Goal: Transaction & Acquisition: Book appointment/travel/reservation

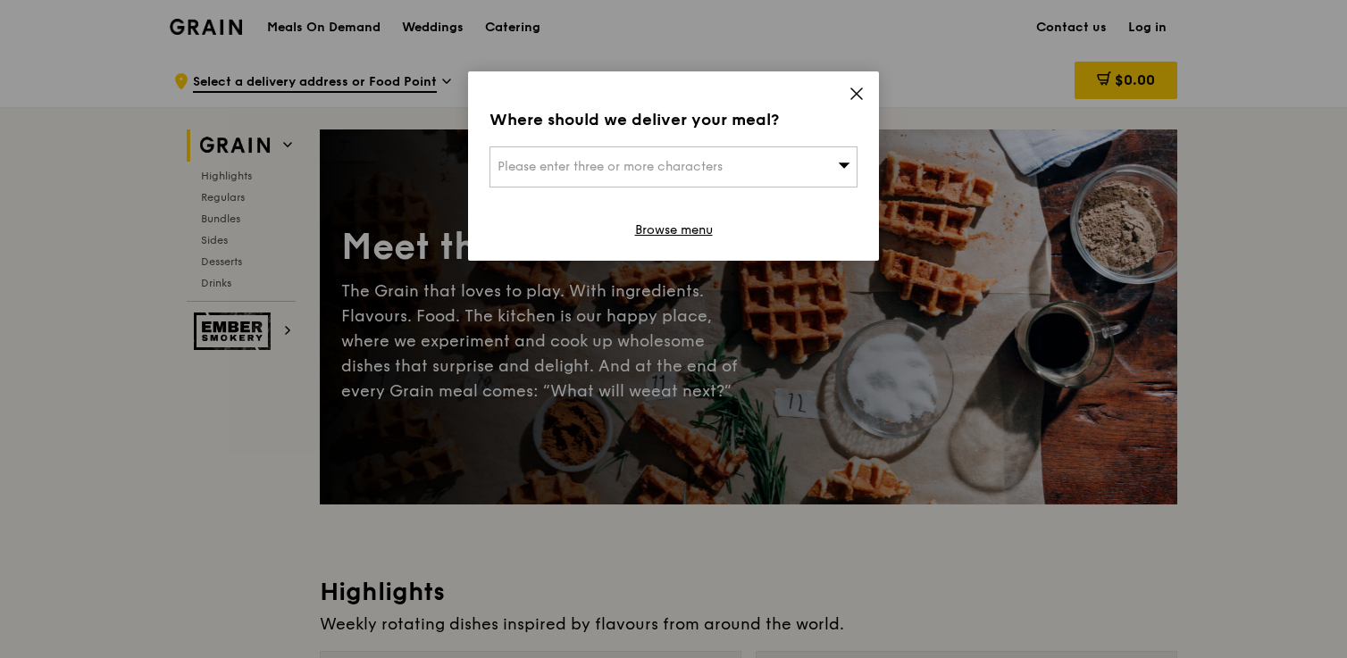
click at [756, 168] on div "Please enter three or more characters" at bounding box center [673, 166] width 368 height 41
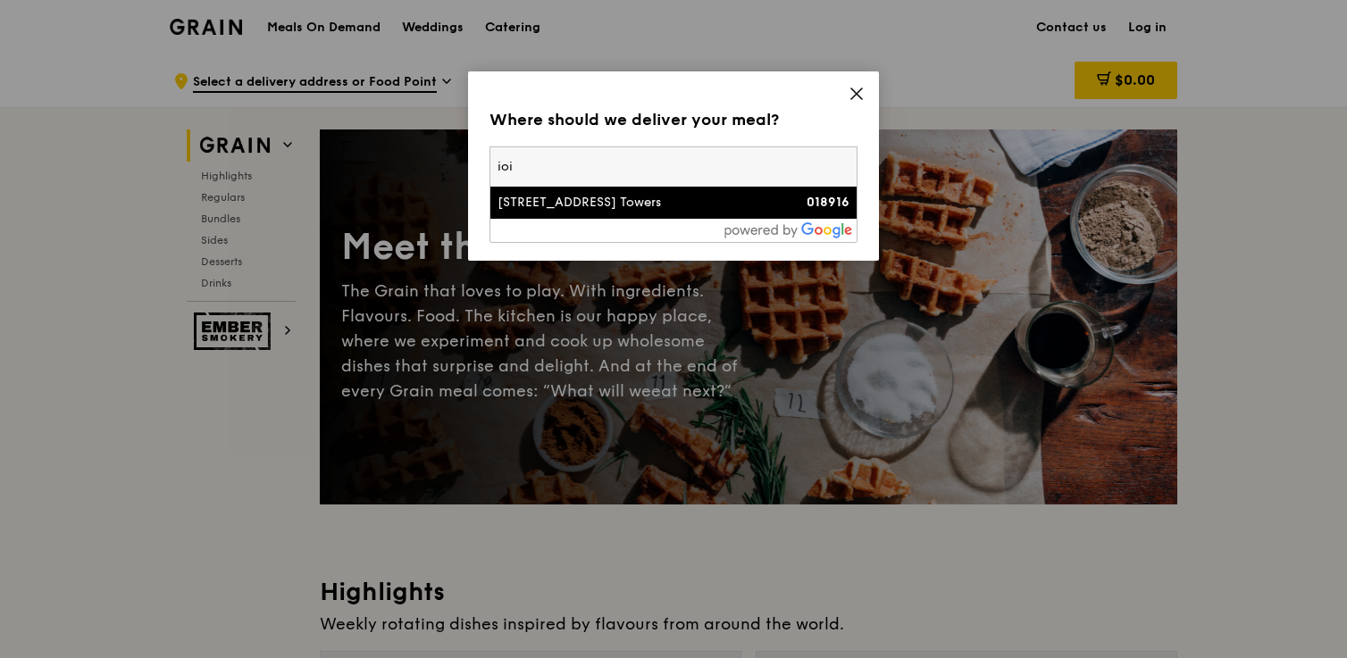
type input "ioi"
click at [723, 205] on div "[STREET_ADDRESS] Towers" at bounding box center [629, 203] width 264 height 18
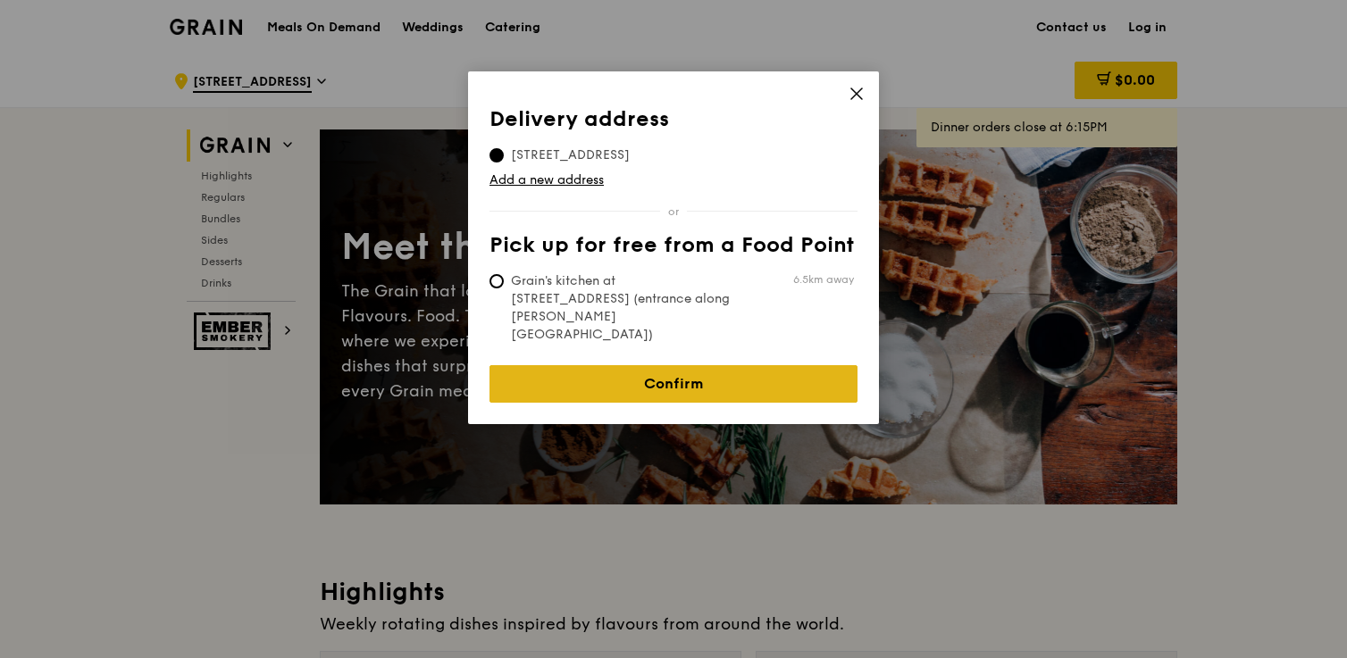
click at [680, 365] on link "Confirm" at bounding box center [673, 384] width 368 height 38
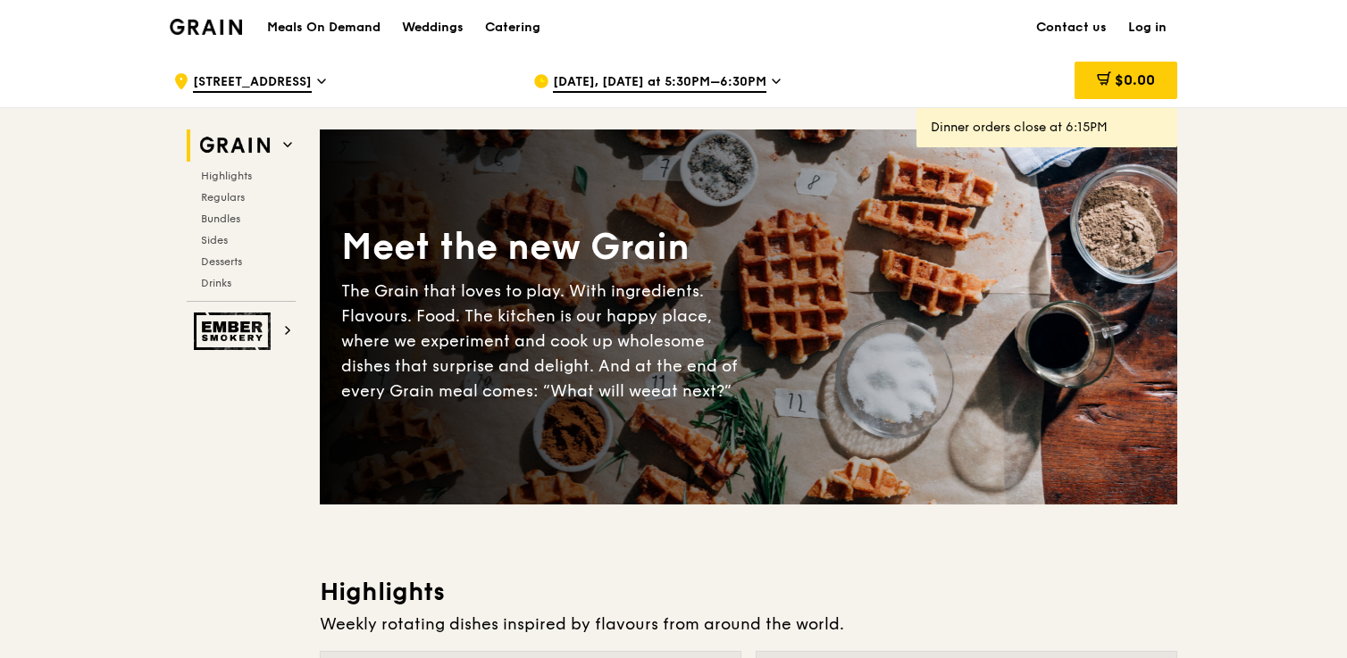
click at [699, 82] on span "[DATE], [DATE] at 5:30PM–6:30PM" at bounding box center [659, 83] width 213 height 20
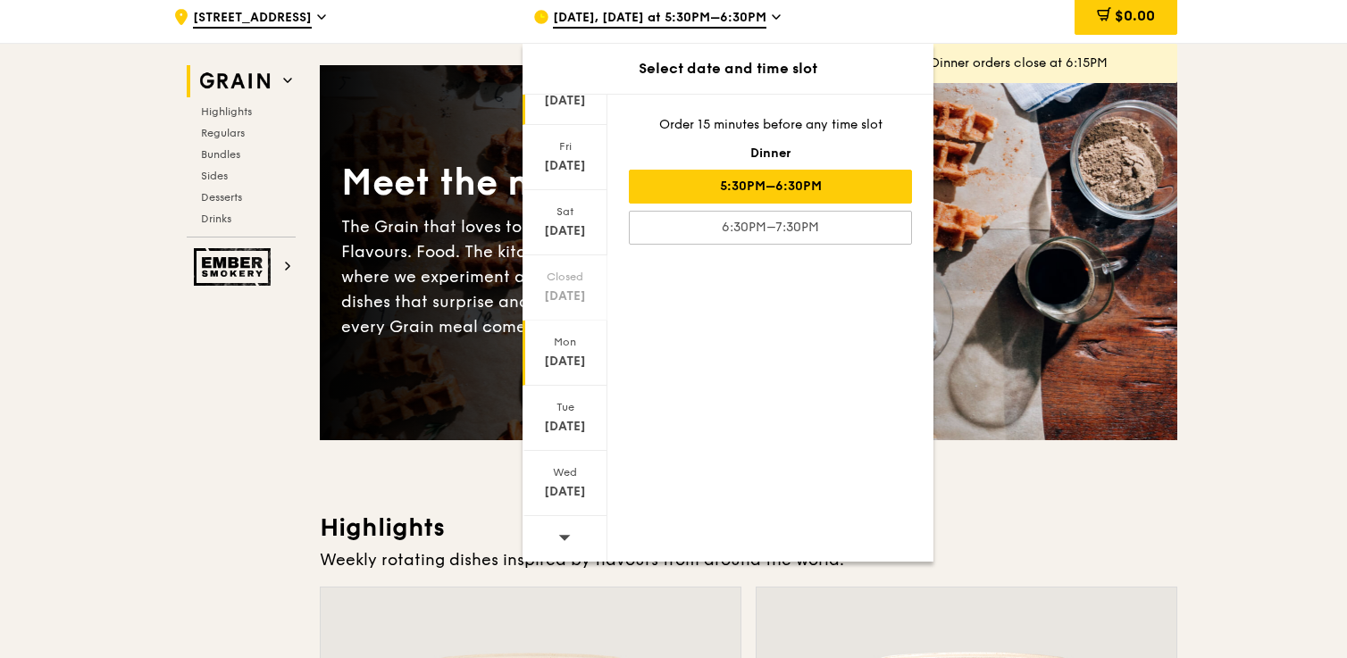
scroll to position [87, 0]
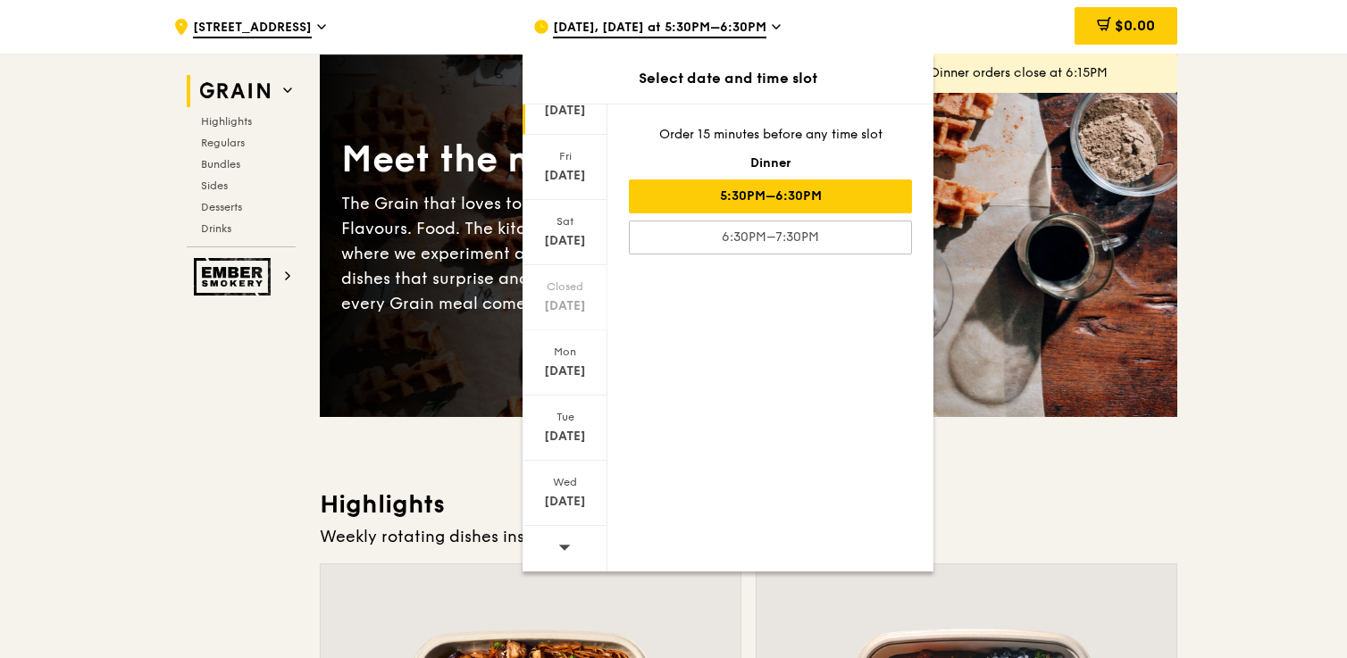
click at [569, 557] on div at bounding box center [564, 549] width 85 height 46
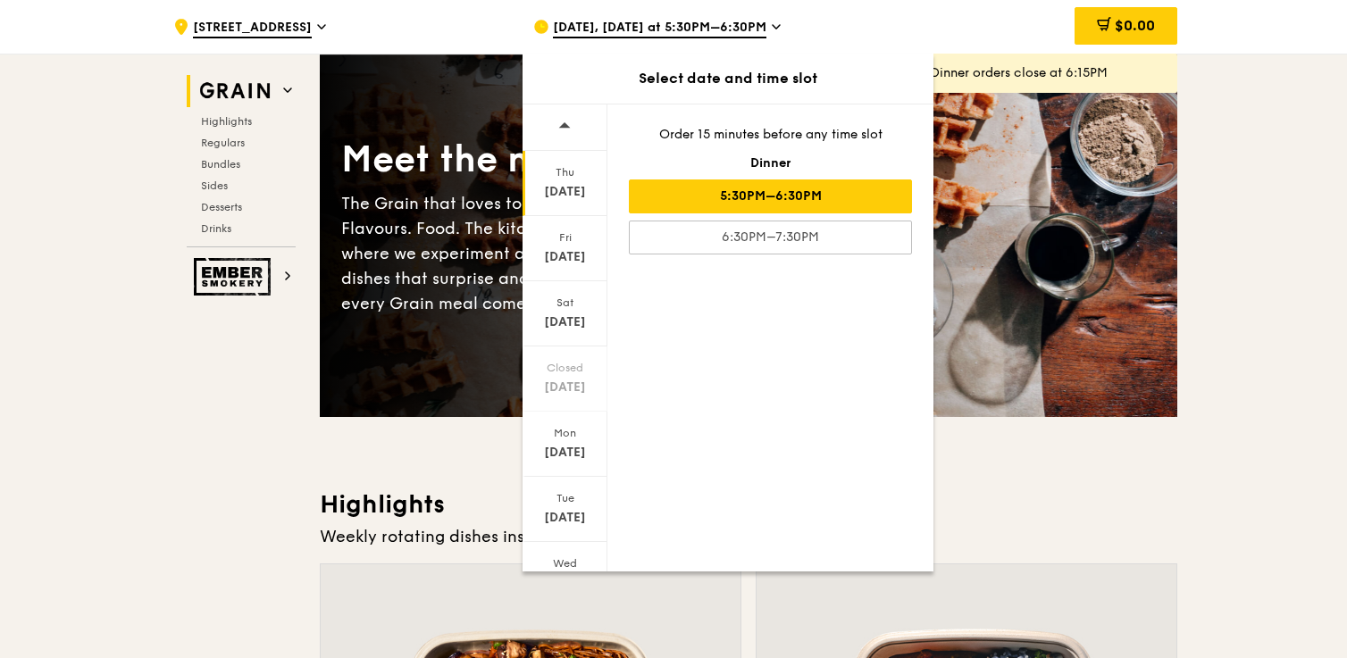
click at [573, 174] on div "Thu" at bounding box center [564, 172] width 79 height 14
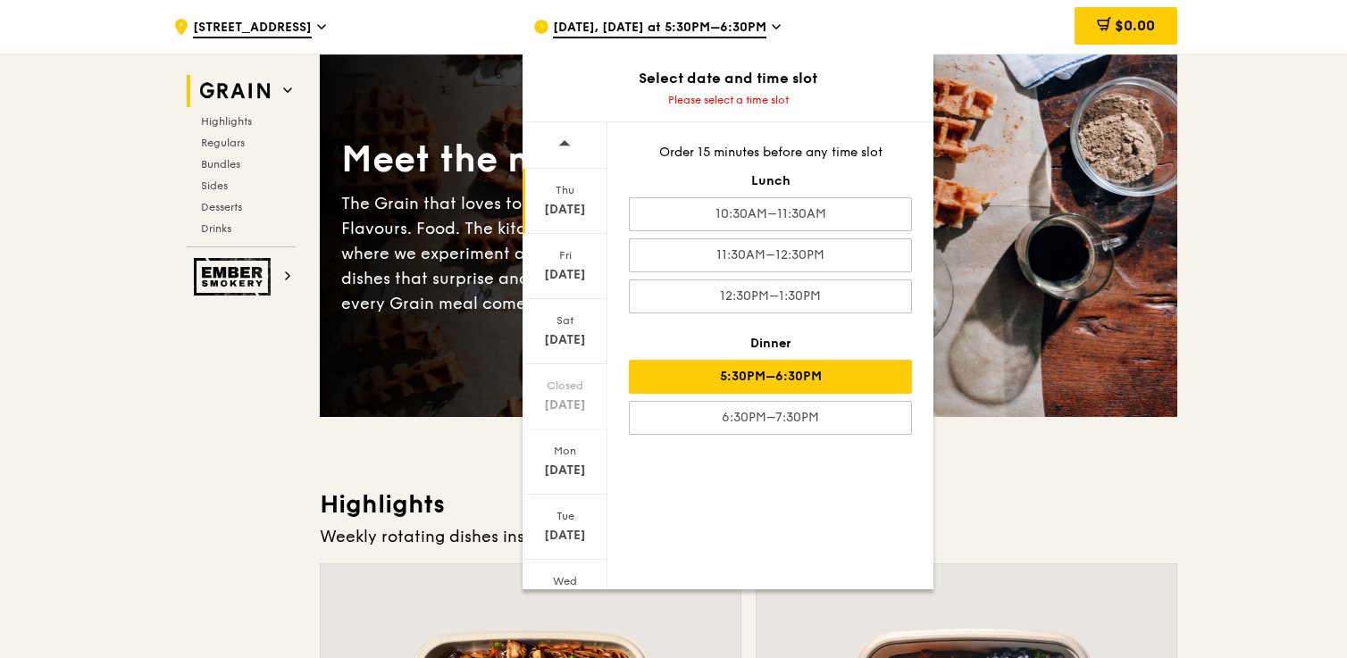
click at [813, 380] on div "5:30PM–6:30PM" at bounding box center [770, 377] width 283 height 34
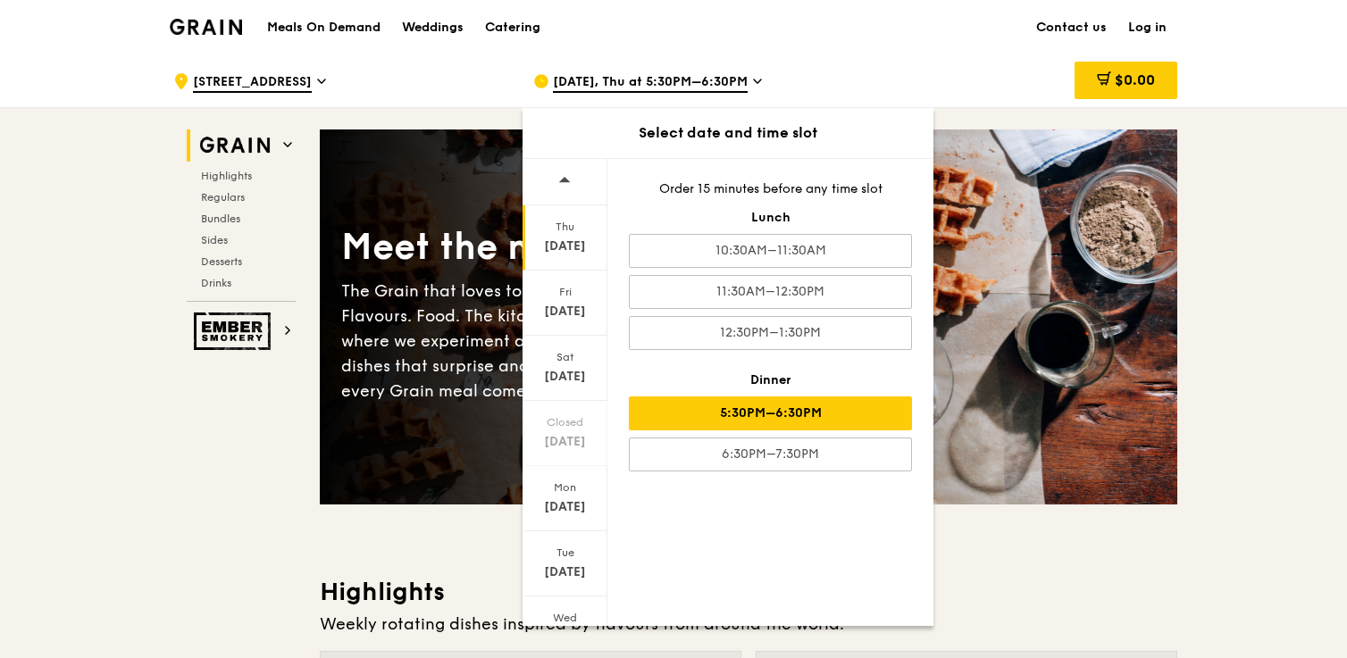
click at [754, 79] on icon at bounding box center [757, 81] width 7 height 4
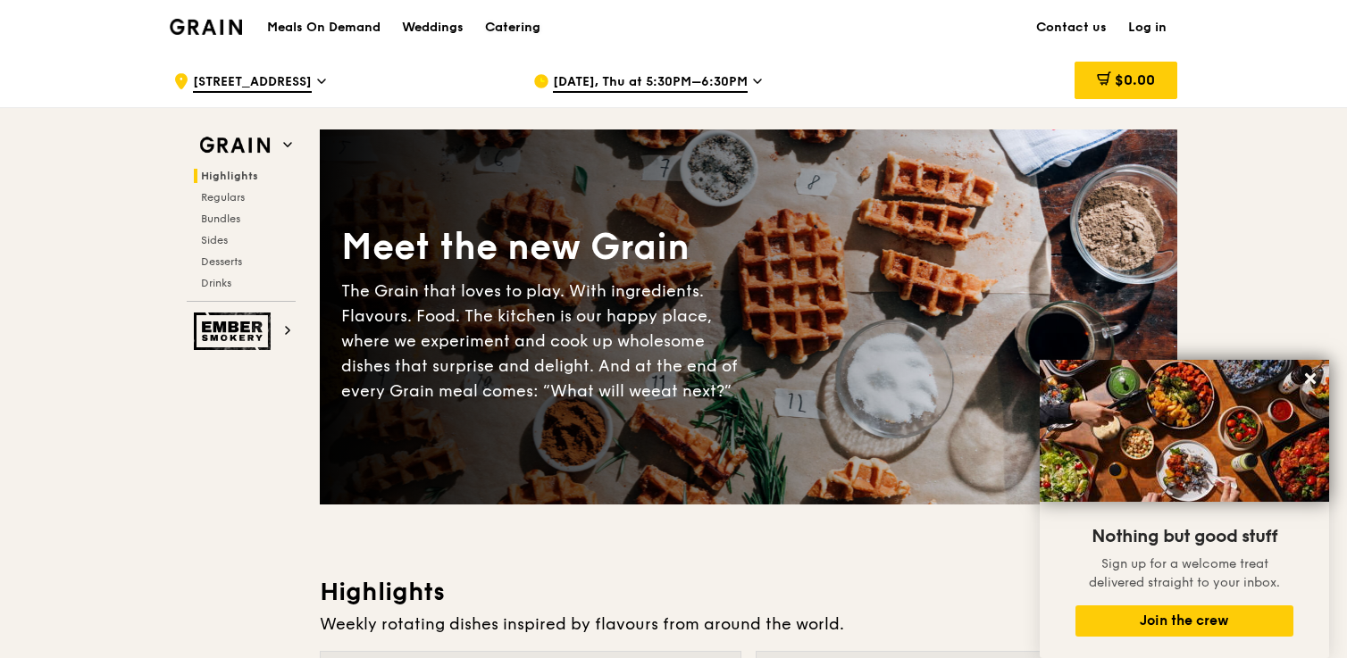
click at [532, 18] on div "Catering" at bounding box center [512, 28] width 55 height 54
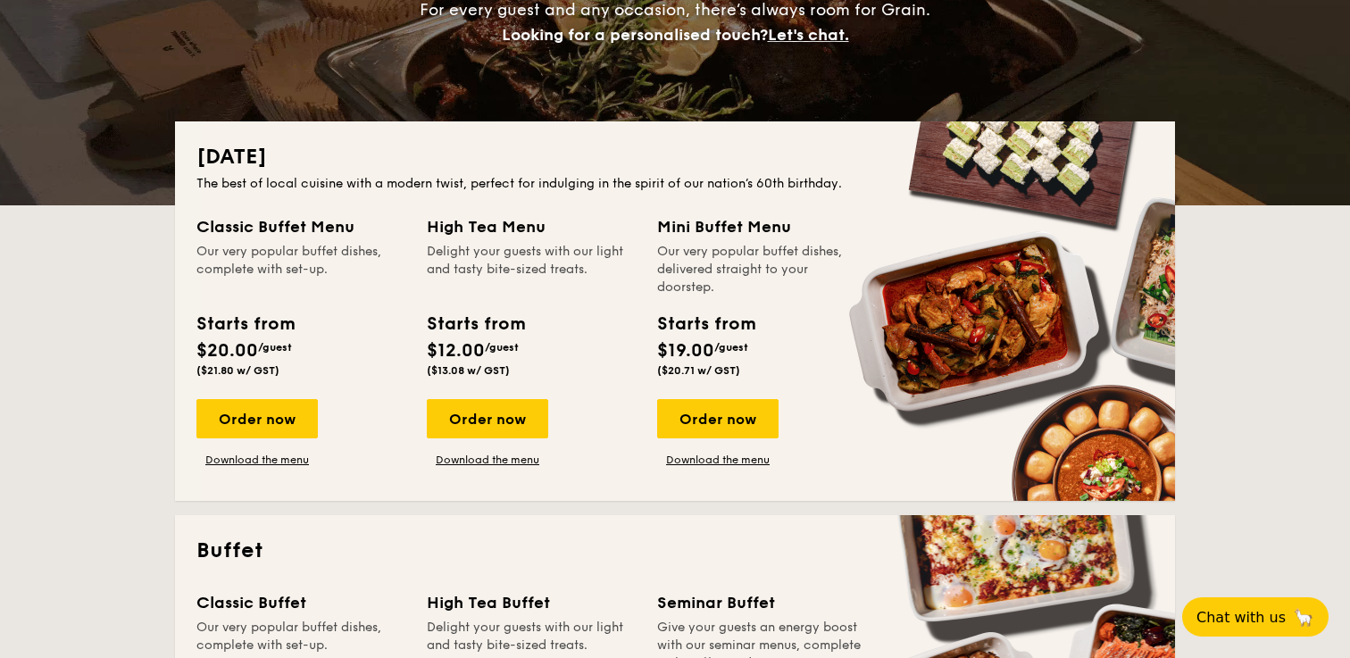
scroll to position [307, 0]
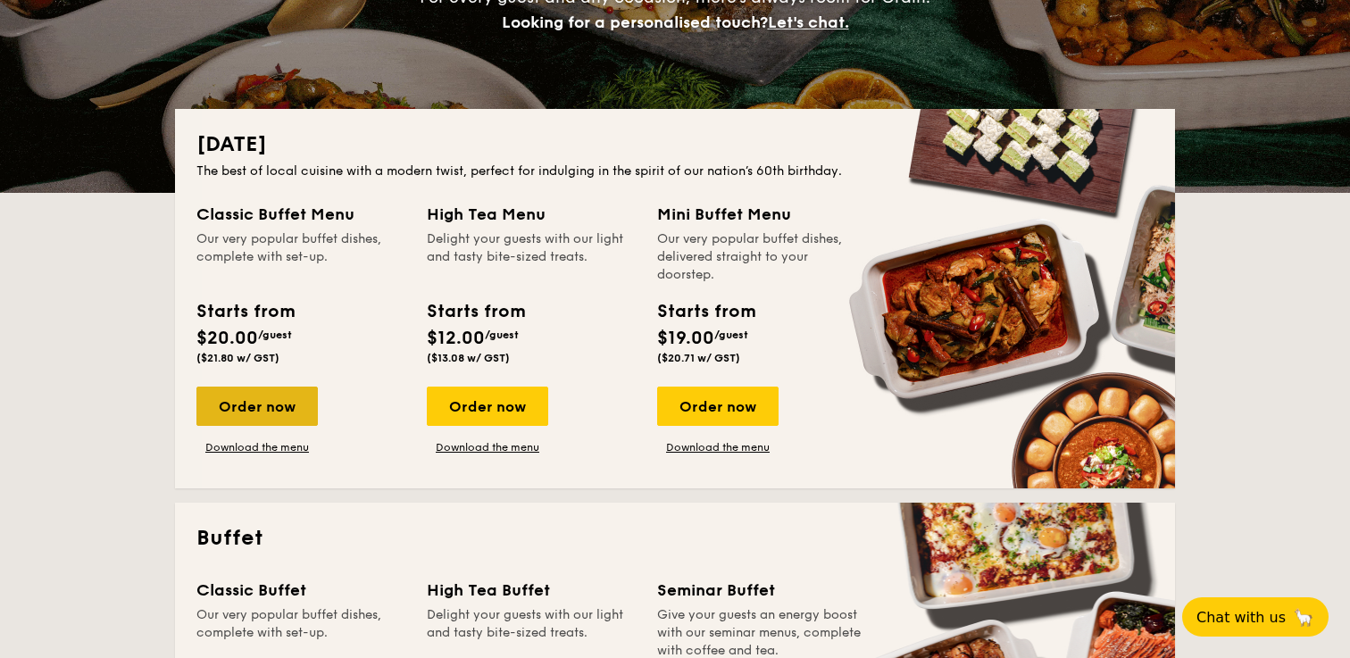
click at [261, 401] on div "Order now" at bounding box center [256, 406] width 121 height 39
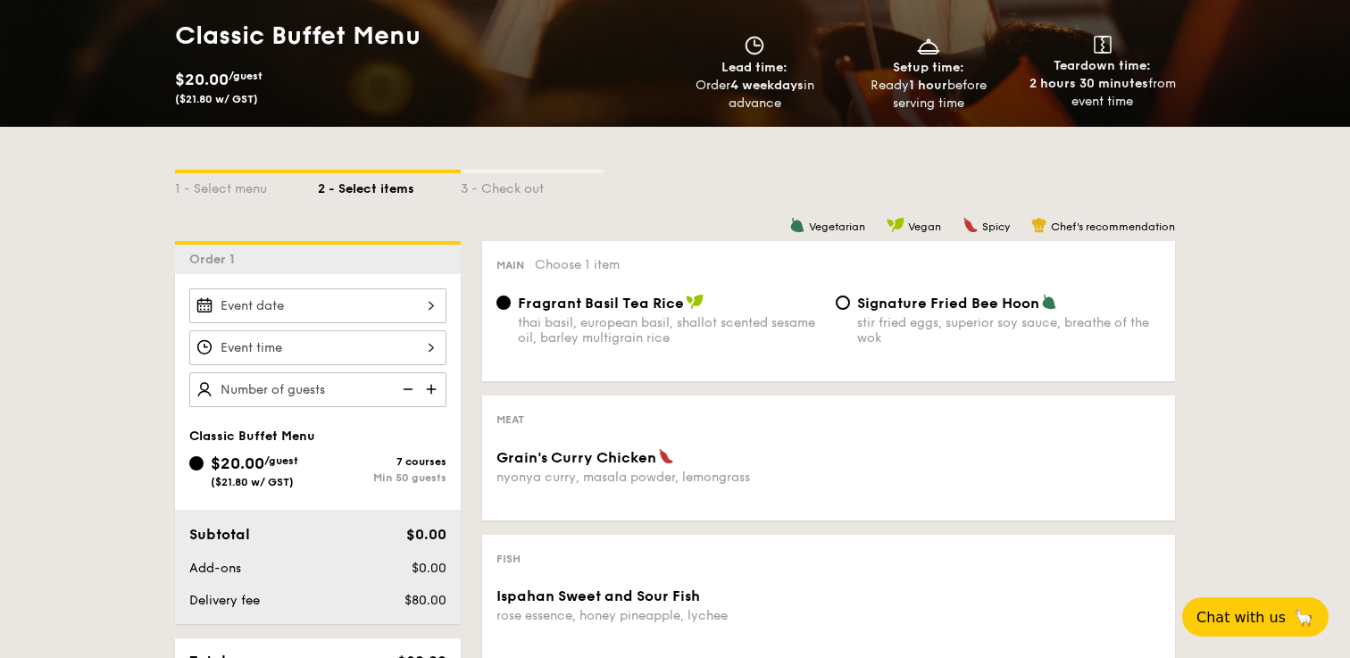
scroll to position [300, 0]
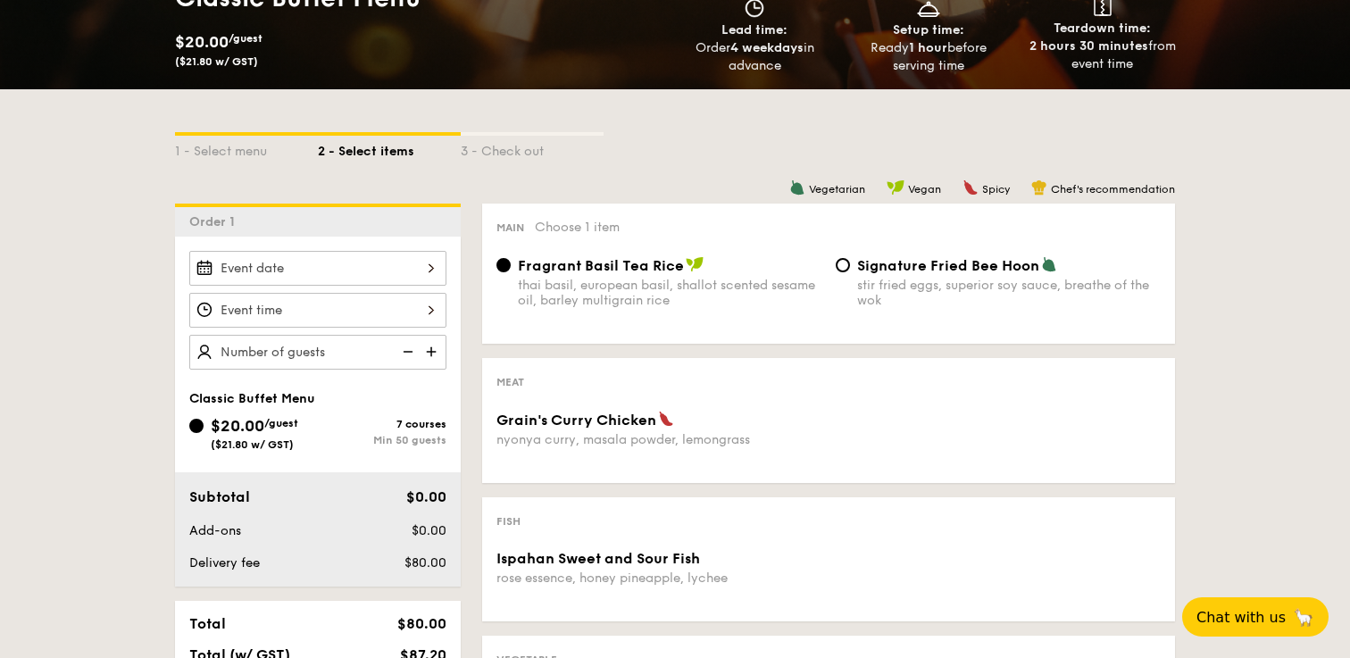
click at [351, 269] on div at bounding box center [317, 268] width 257 height 35
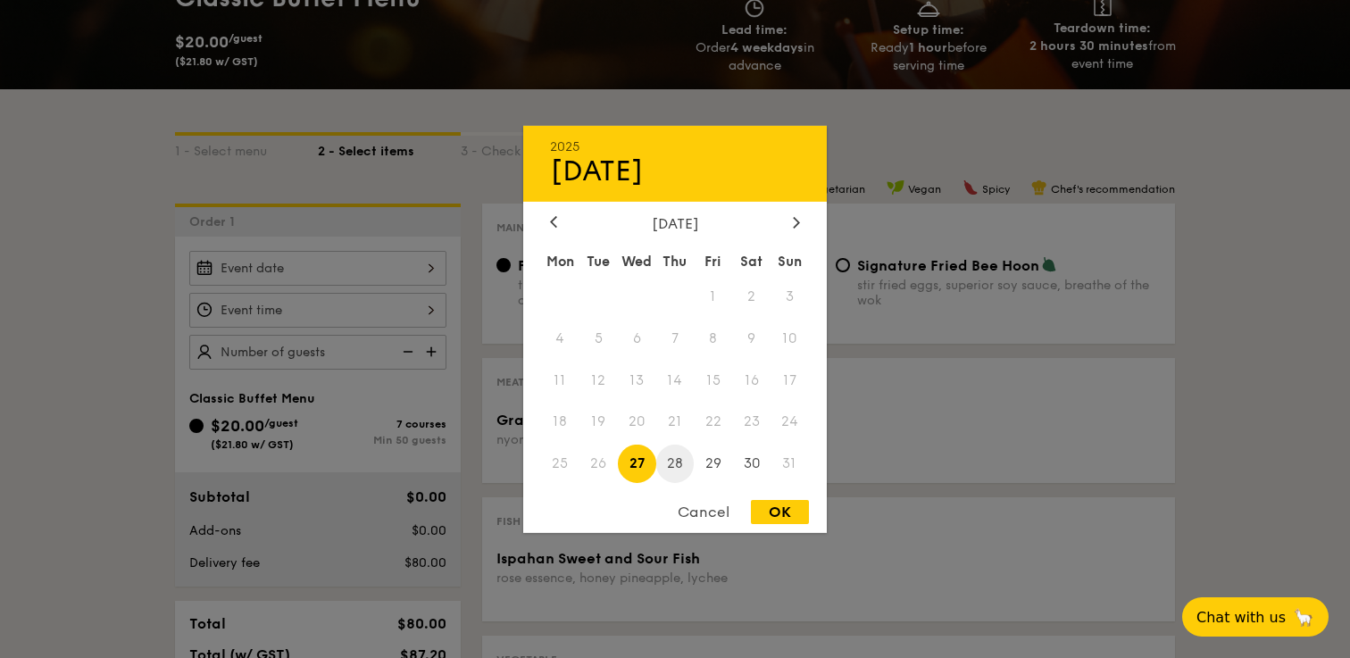
click at [674, 459] on span "28" at bounding box center [675, 464] width 38 height 38
click at [667, 471] on span "28" at bounding box center [675, 464] width 38 height 38
click at [781, 515] on div "OK" at bounding box center [780, 512] width 58 height 24
type input "Aug 28, 2025"
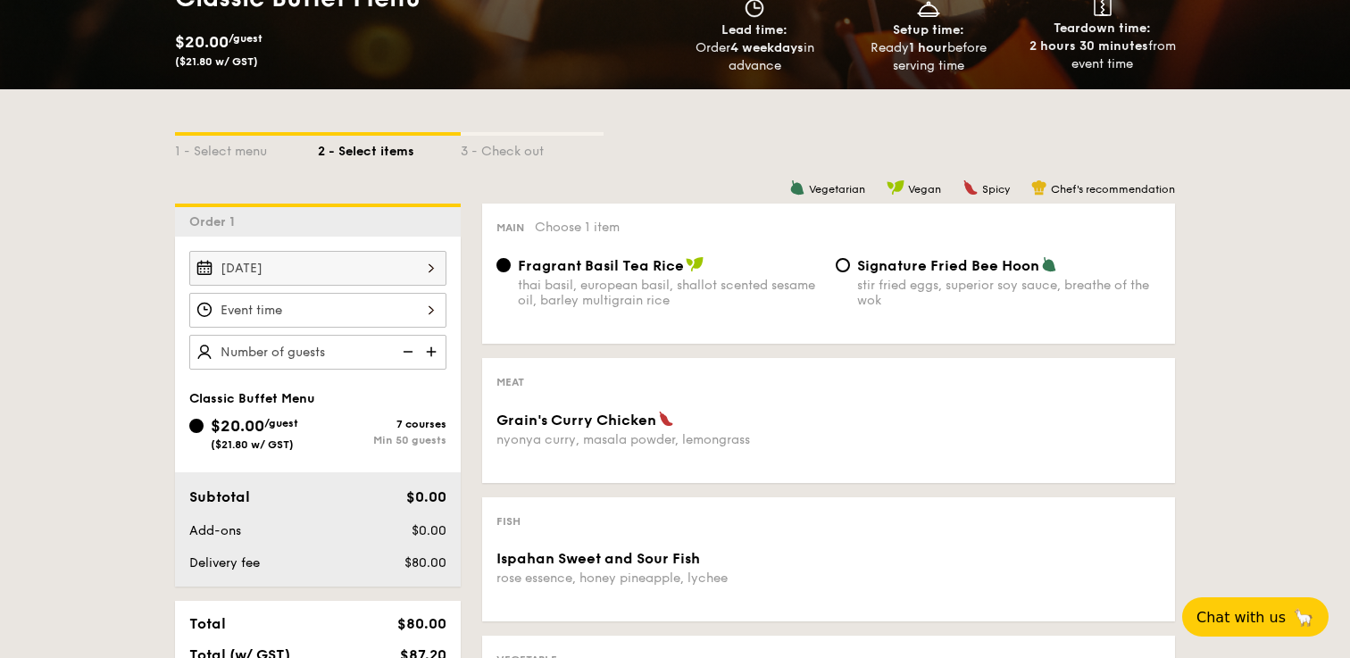
click at [354, 313] on div at bounding box center [317, 310] width 257 height 35
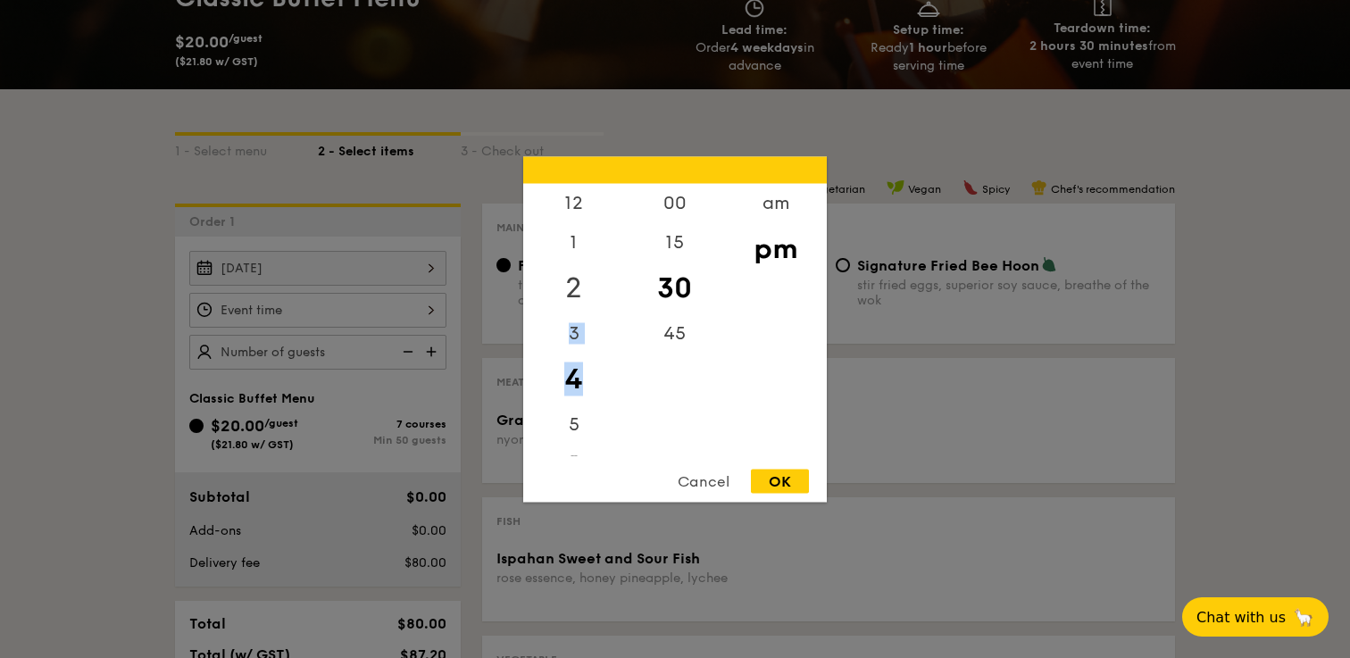
drag, startPoint x: 581, startPoint y: 369, endPoint x: 574, endPoint y: 299, distance: 70.0
click at [574, 299] on div "12 1 2 3 4 5 6 7 8 9 10 11" at bounding box center [573, 319] width 101 height 272
click at [570, 410] on div "5" at bounding box center [573, 418] width 101 height 52
click at [677, 334] on div "45" at bounding box center [674, 339] width 101 height 52
click at [781, 475] on div "OK" at bounding box center [780, 481] width 58 height 24
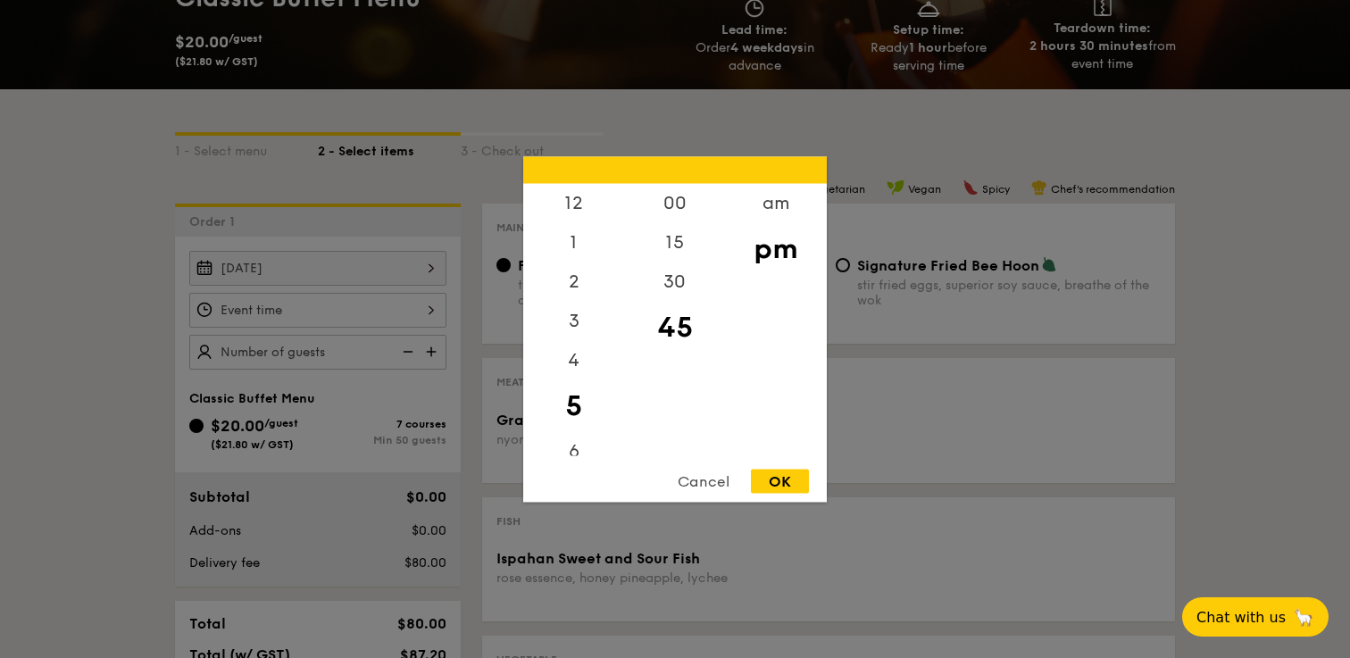
type input "5:45PM"
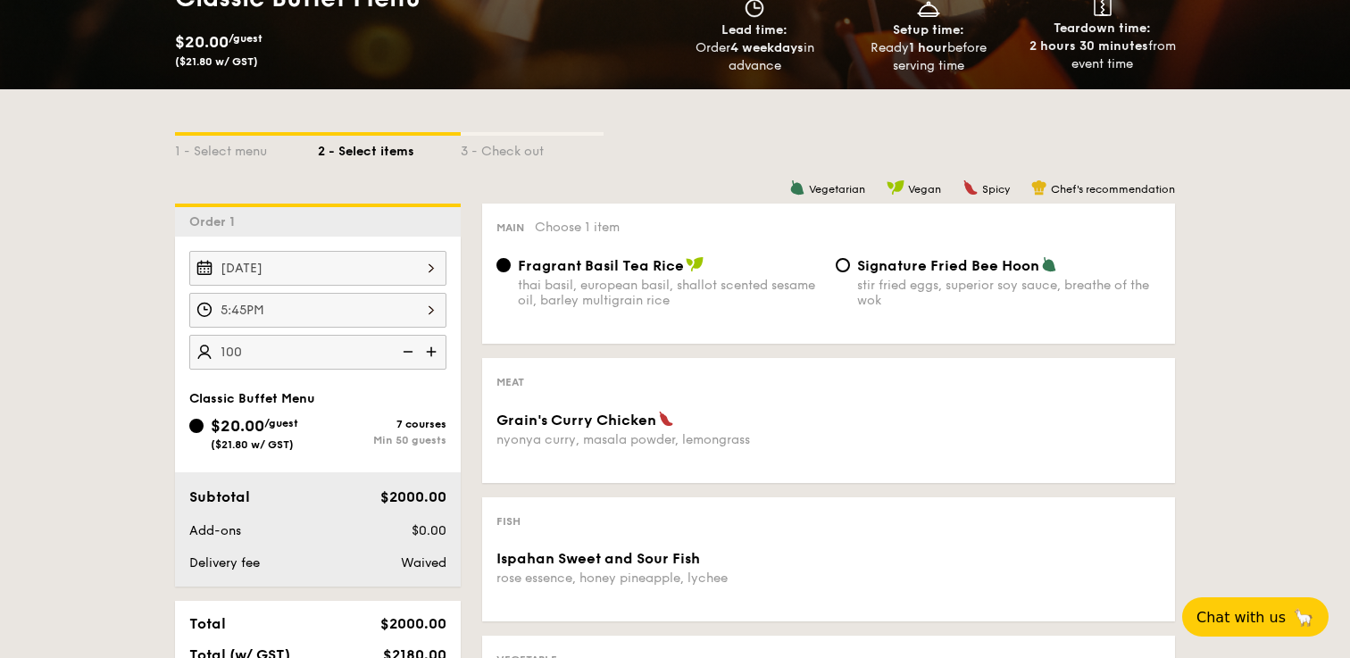
type input "100 guests"
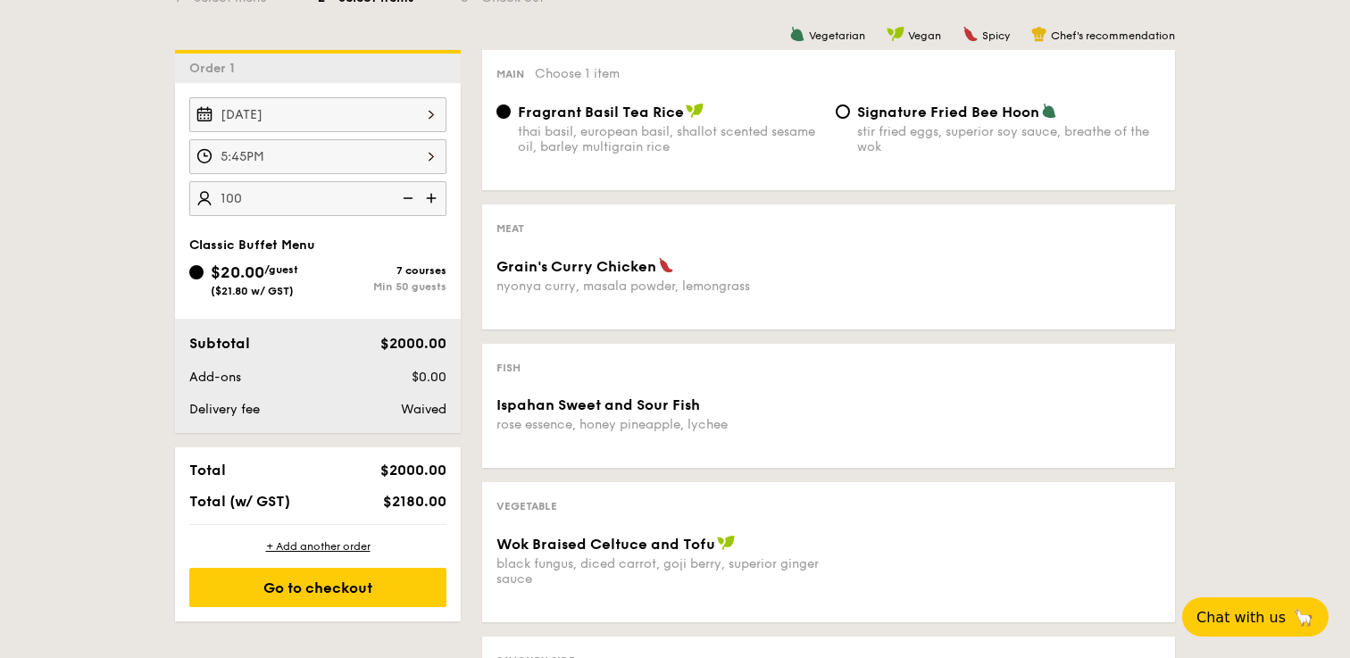
scroll to position [489, 0]
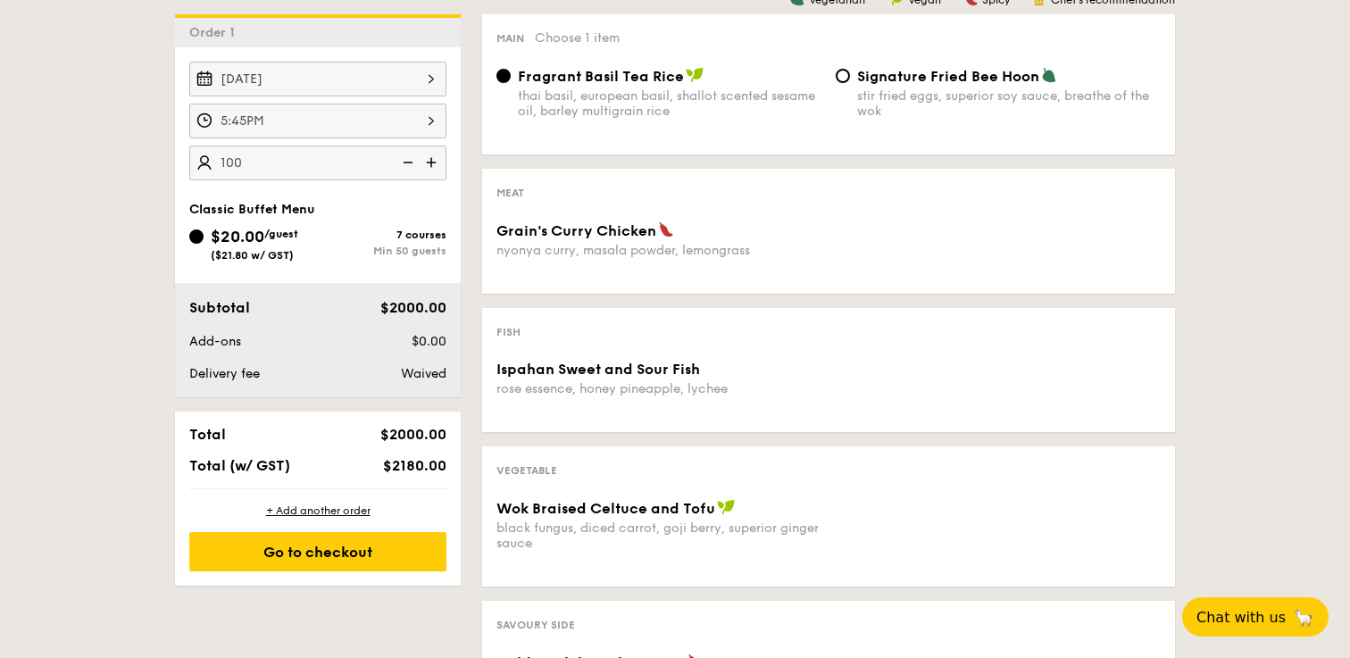
click at [857, 80] on span "Signature Fried Bee Hoon" at bounding box center [948, 76] width 182 height 17
click at [850, 80] on input "Signature Fried Bee Hoon stir fried eggs, superior soy sauce, breathe of the wok" at bounding box center [843, 76] width 14 height 14
radio input "true"
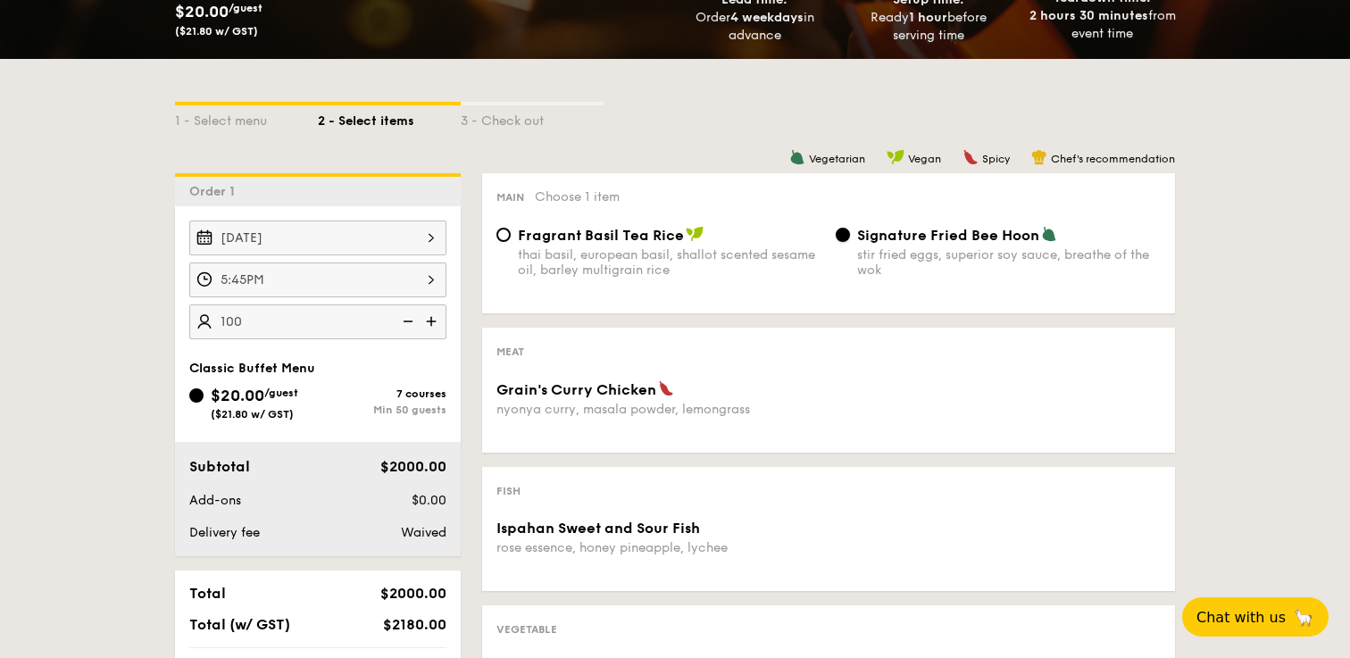
scroll to position [378, 0]
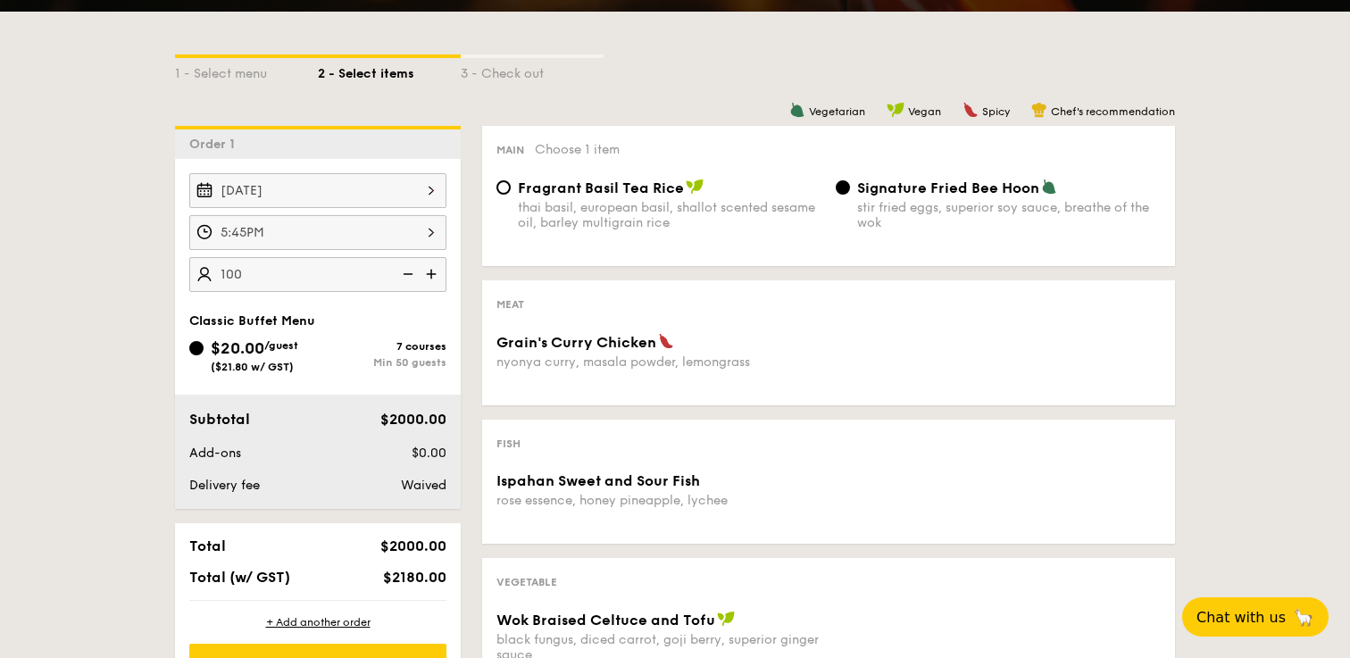
click at [606, 353] on div "Grain's Curry Chicken nyonya curry, masala powder, lemongrass" at bounding box center [659, 351] width 325 height 37
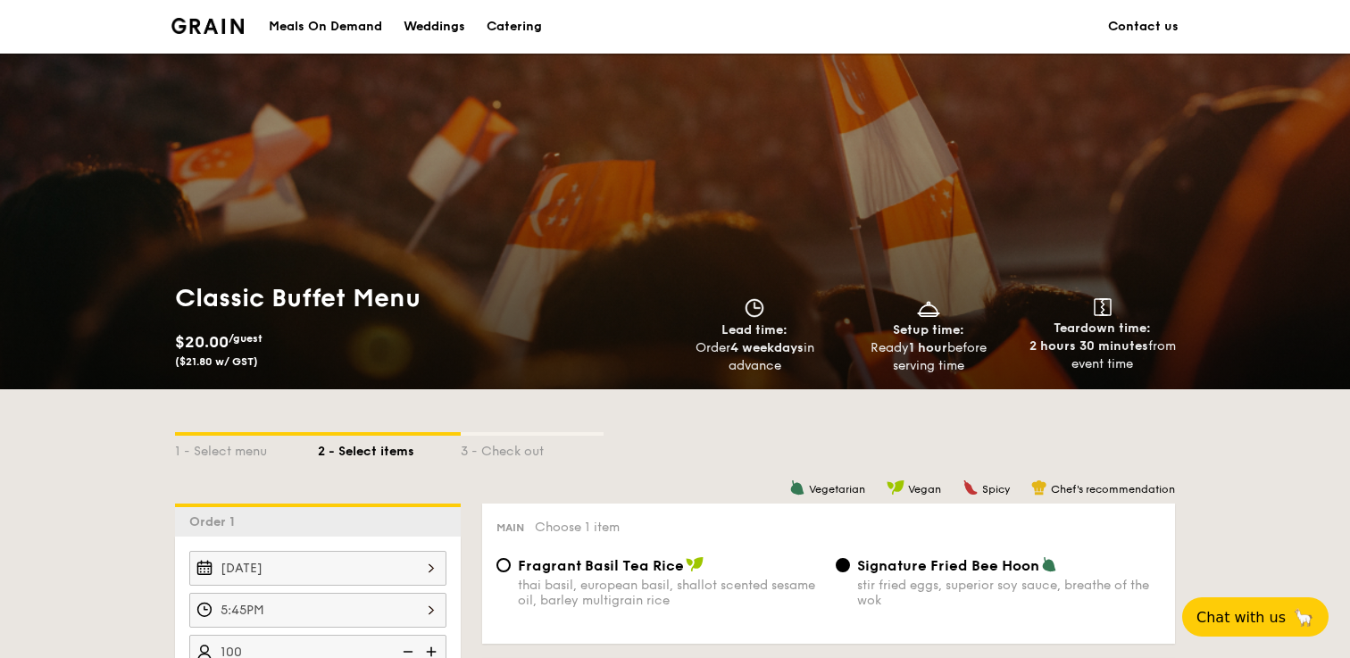
click at [535, 35] on div "Catering" at bounding box center [514, 27] width 55 height 54
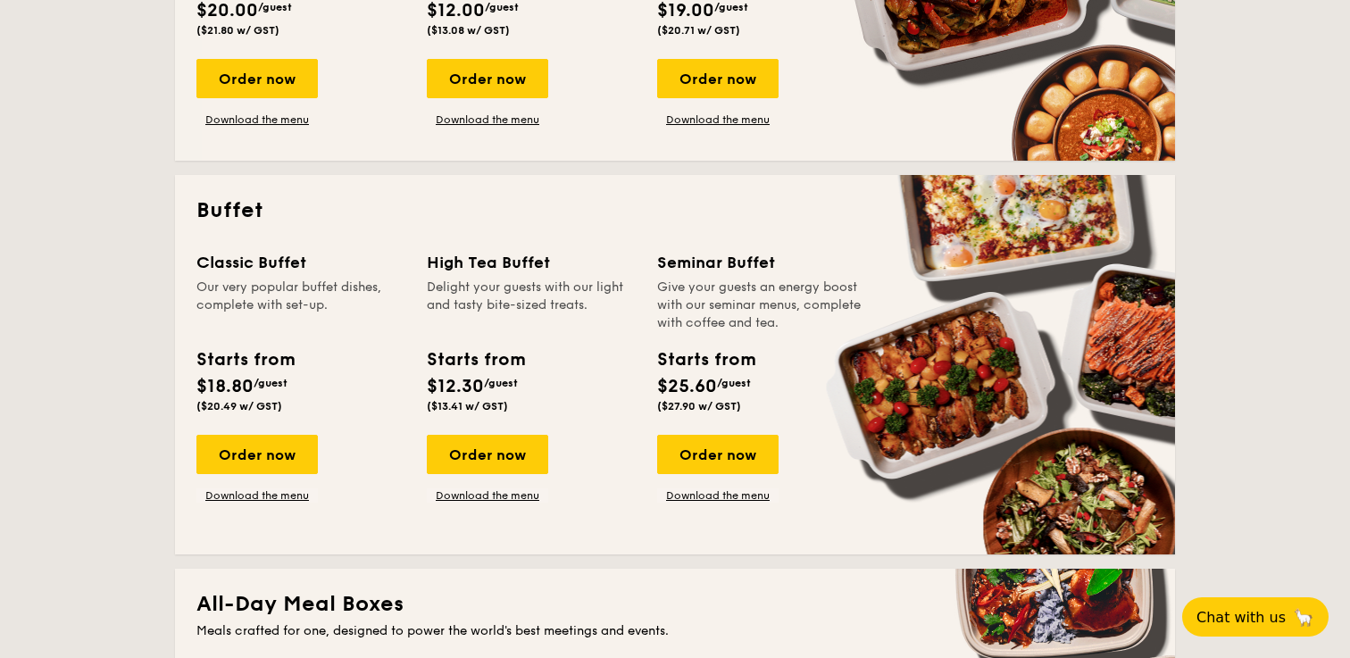
scroll to position [666, 0]
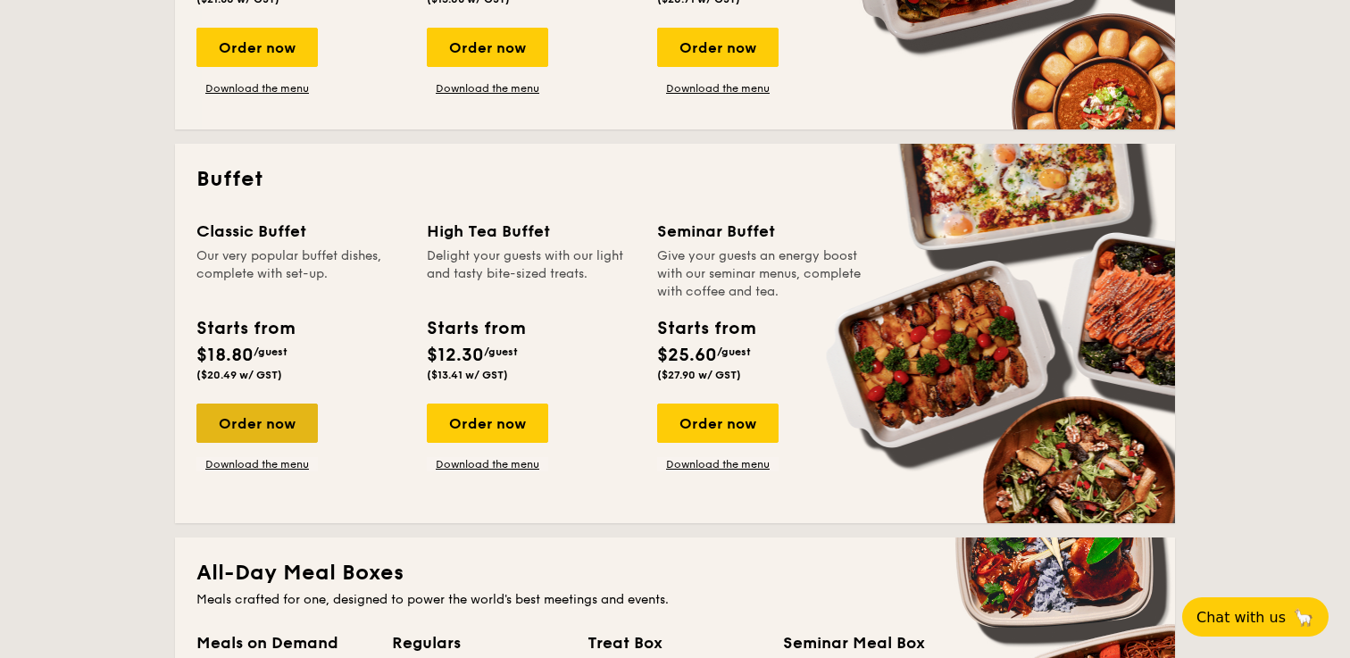
click at [278, 424] on div "Order now" at bounding box center [256, 423] width 121 height 39
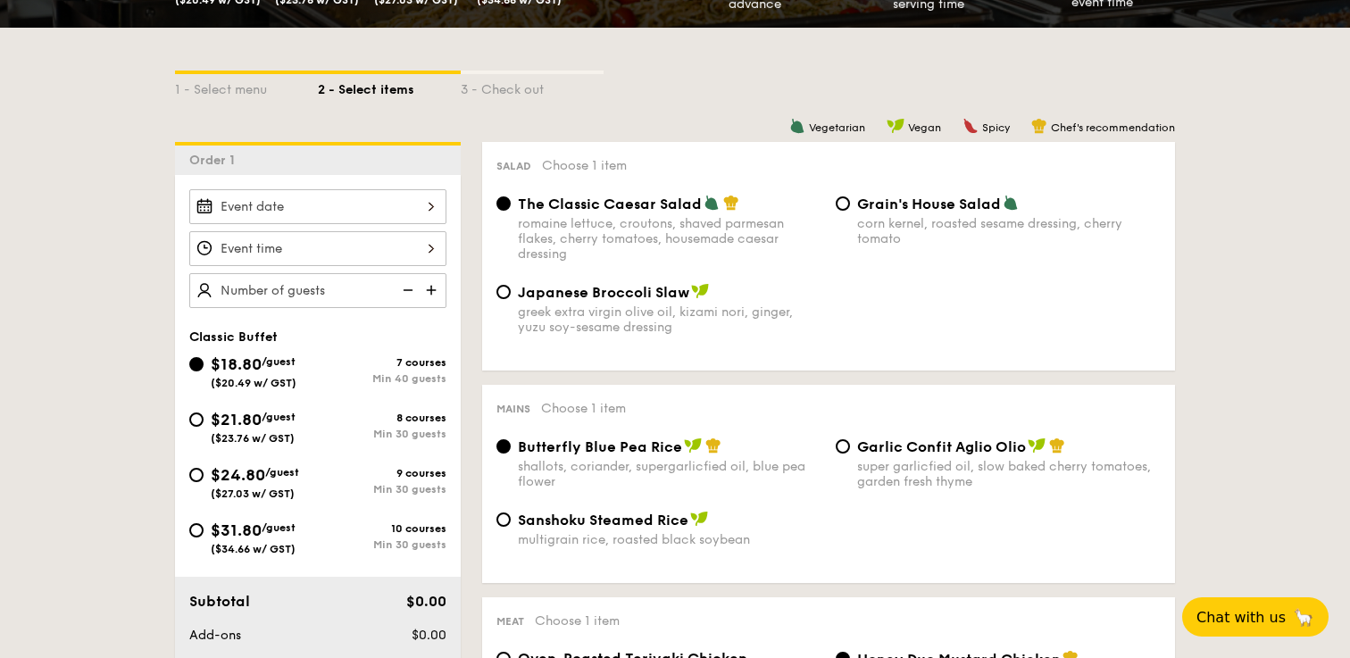
scroll to position [452, 0]
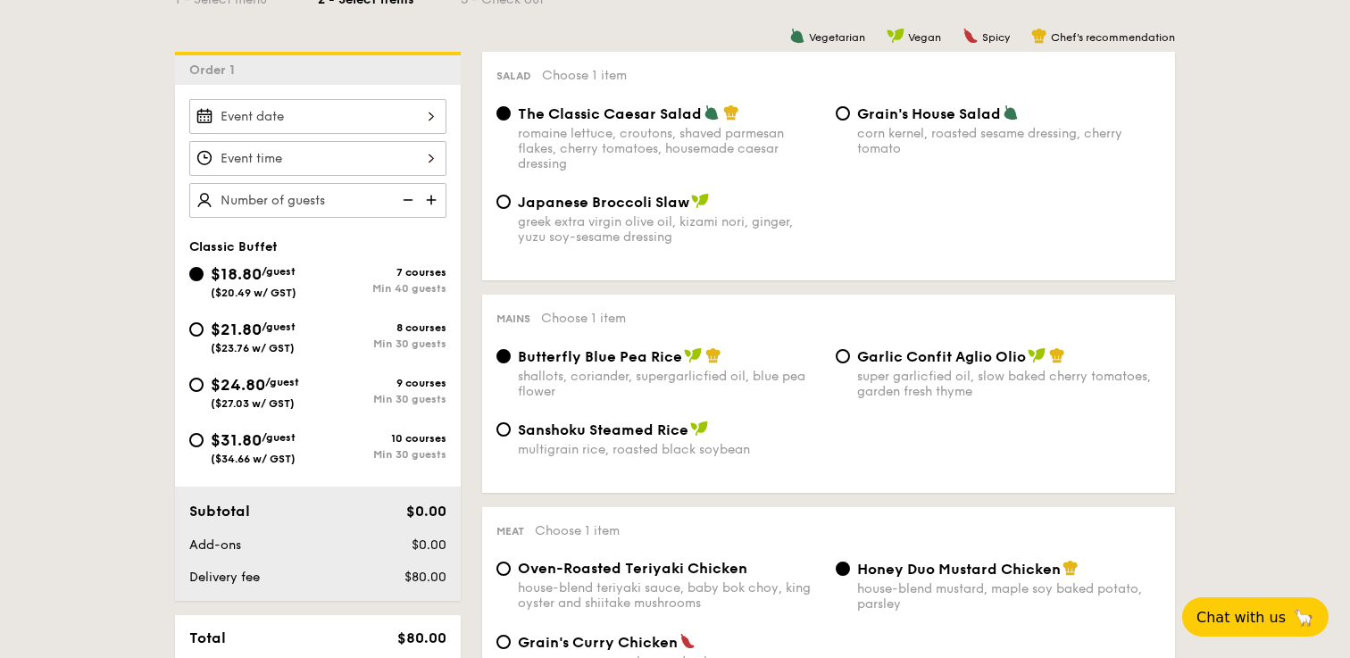
click at [325, 122] on div at bounding box center [317, 116] width 257 height 35
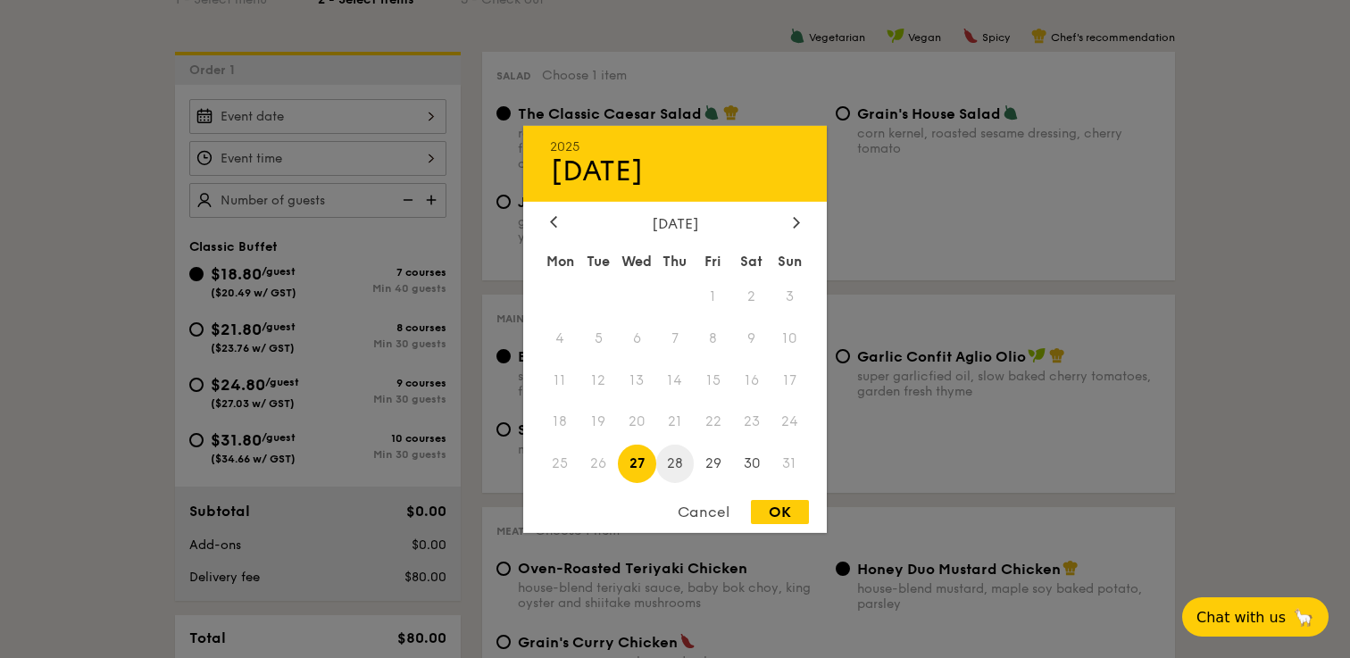
click at [687, 462] on span "28" at bounding box center [675, 464] width 38 height 38
click at [766, 509] on div "OK" at bounding box center [780, 512] width 58 height 24
type input "Aug 28, 2025"
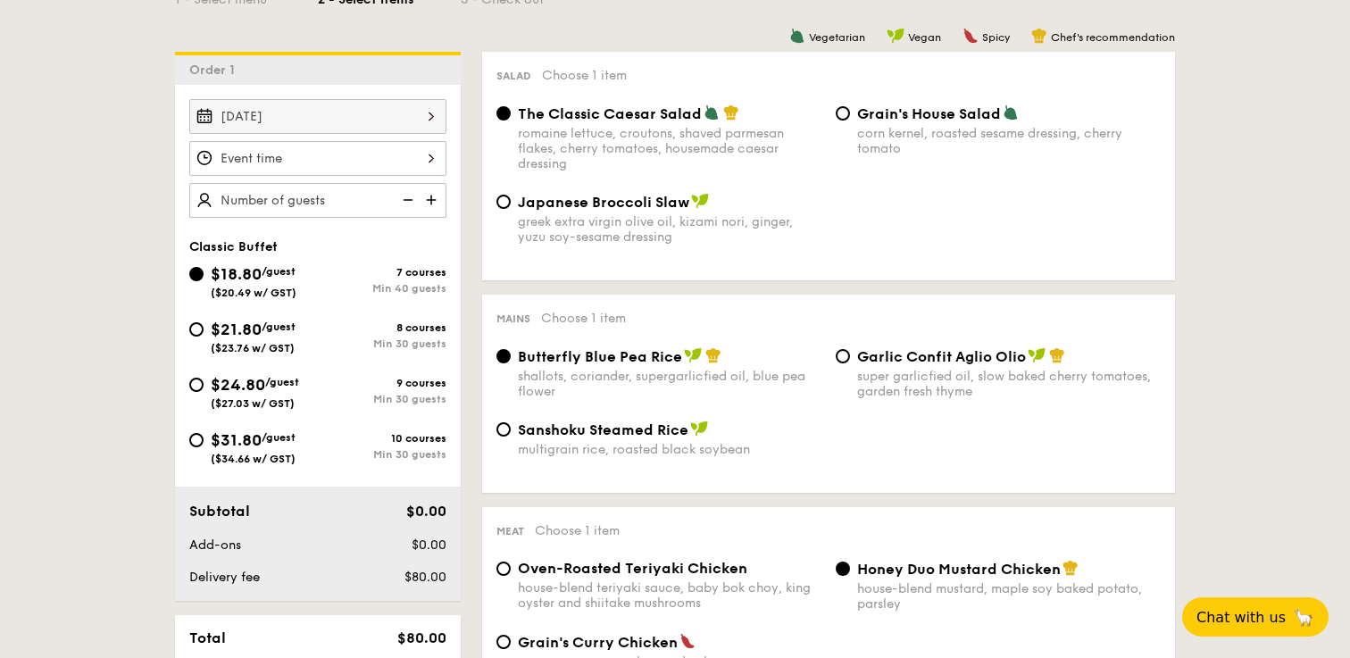
click at [318, 165] on div at bounding box center [317, 158] width 257 height 35
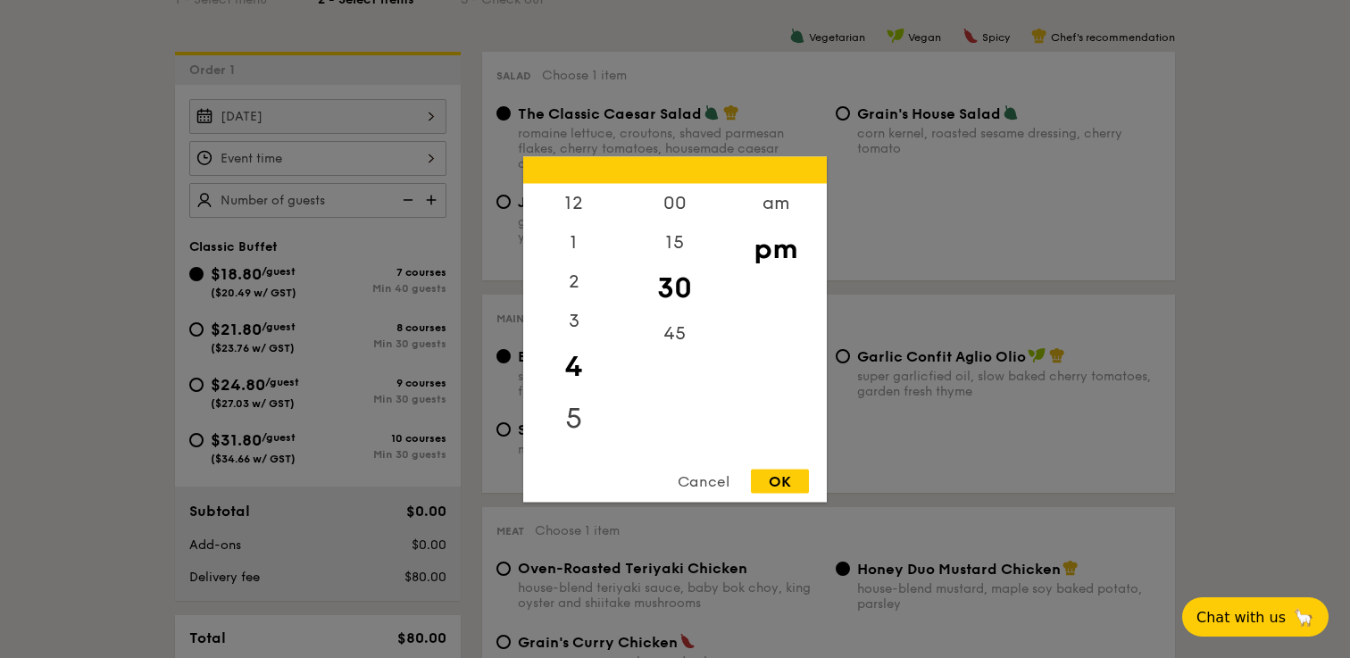
click at [581, 411] on div "5" at bounding box center [573, 418] width 101 height 52
click at [698, 344] on div "45" at bounding box center [674, 339] width 101 height 52
click at [788, 485] on div "OK" at bounding box center [780, 481] width 58 height 24
type input "5:45PM"
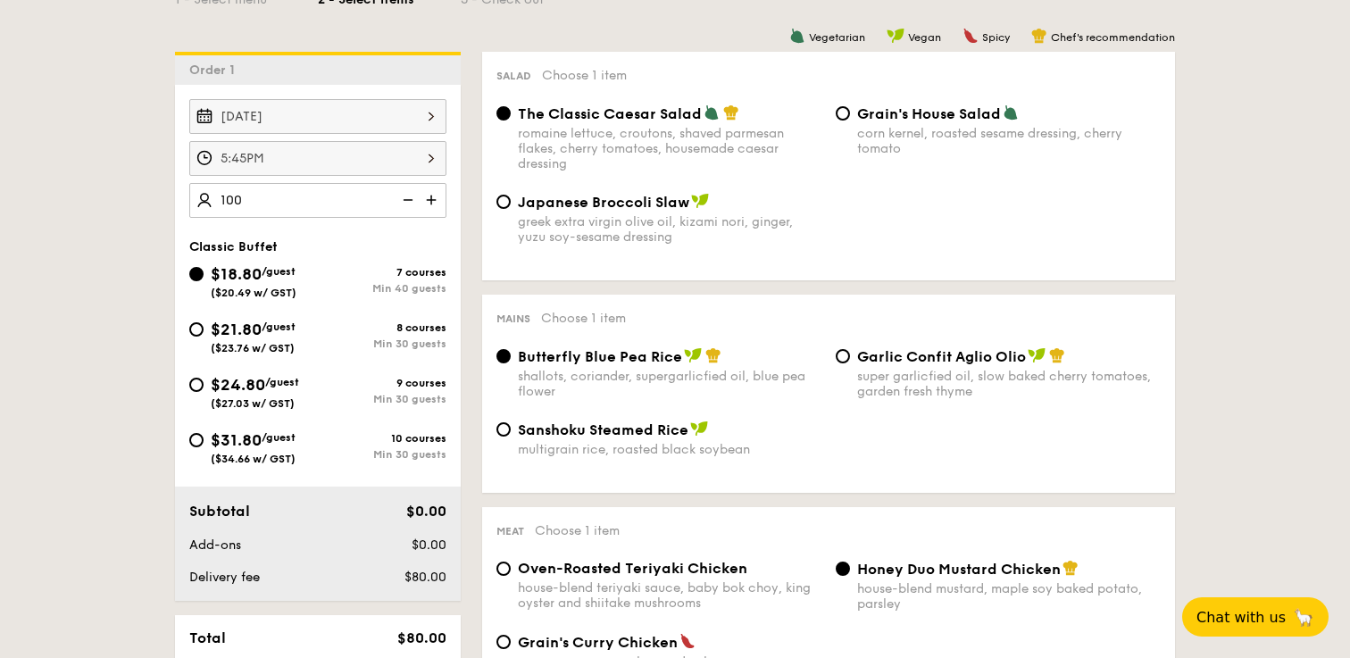
type input "100 guests"
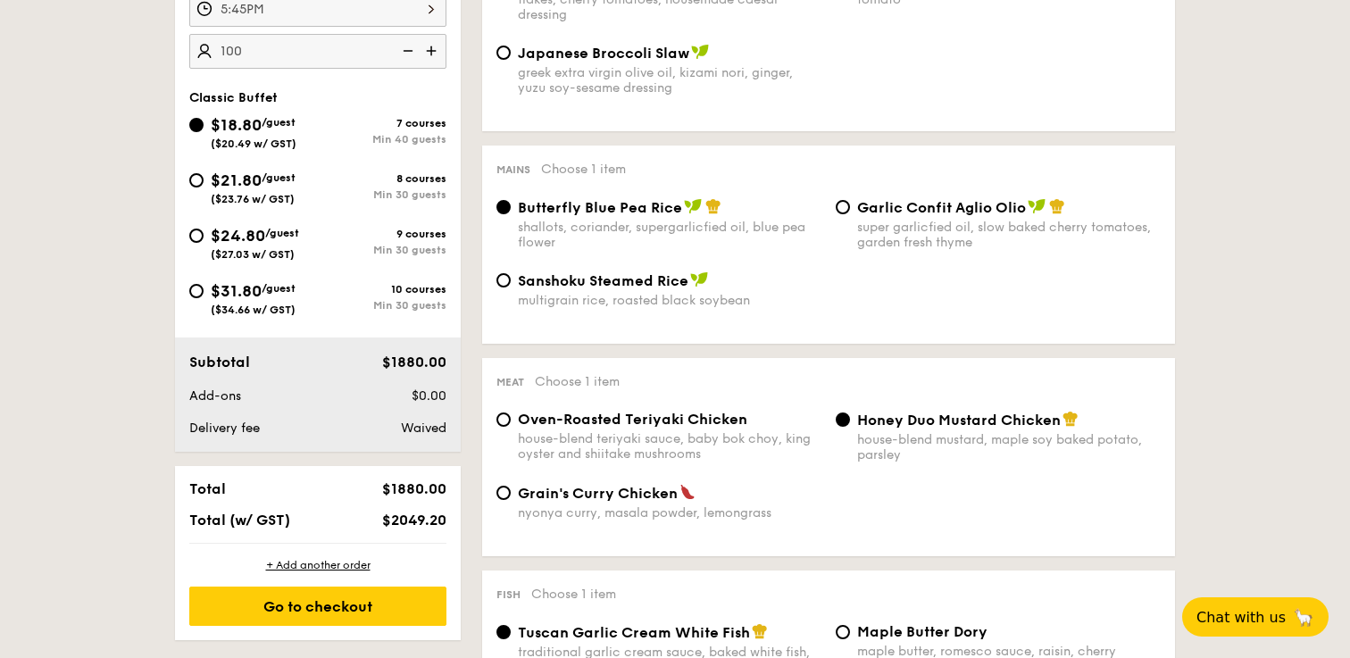
scroll to position [631, 0]
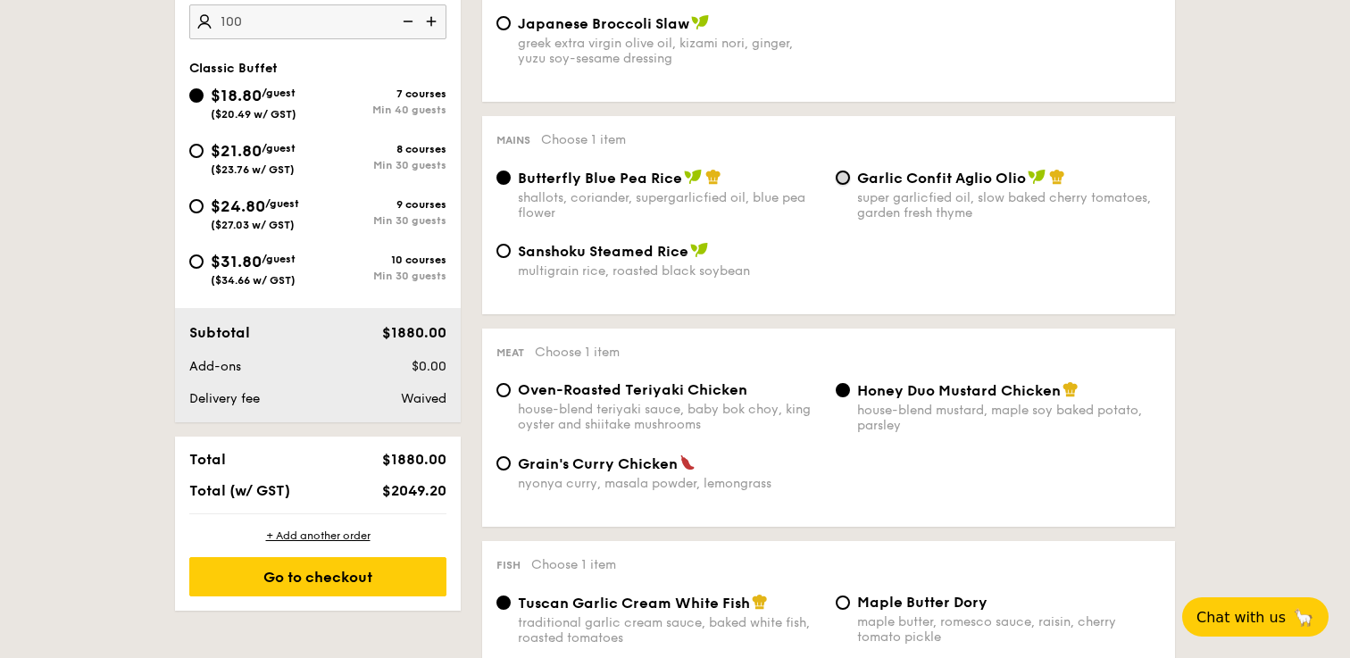
click at [844, 179] on input "Garlic Confit Aglio Olio super garlicfied oil, slow baked cherry tomatoes, gard…" at bounding box center [843, 178] width 14 height 14
radio input "true"
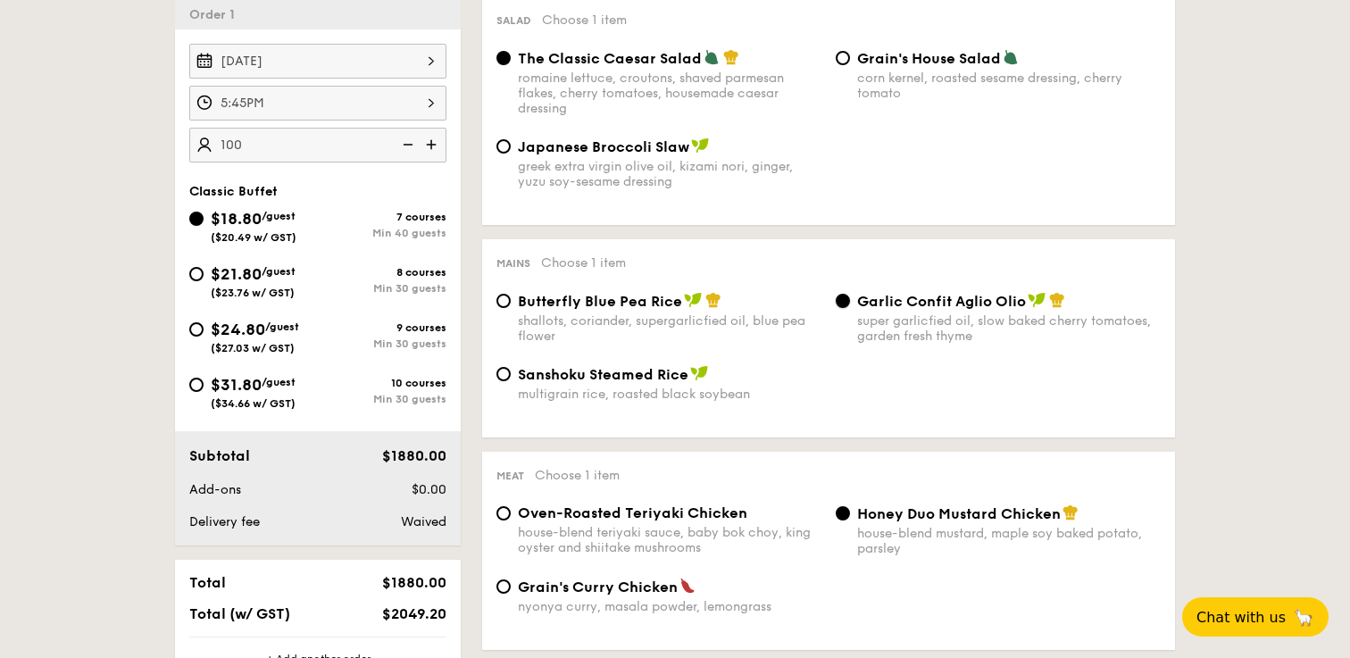
scroll to position [506, 0]
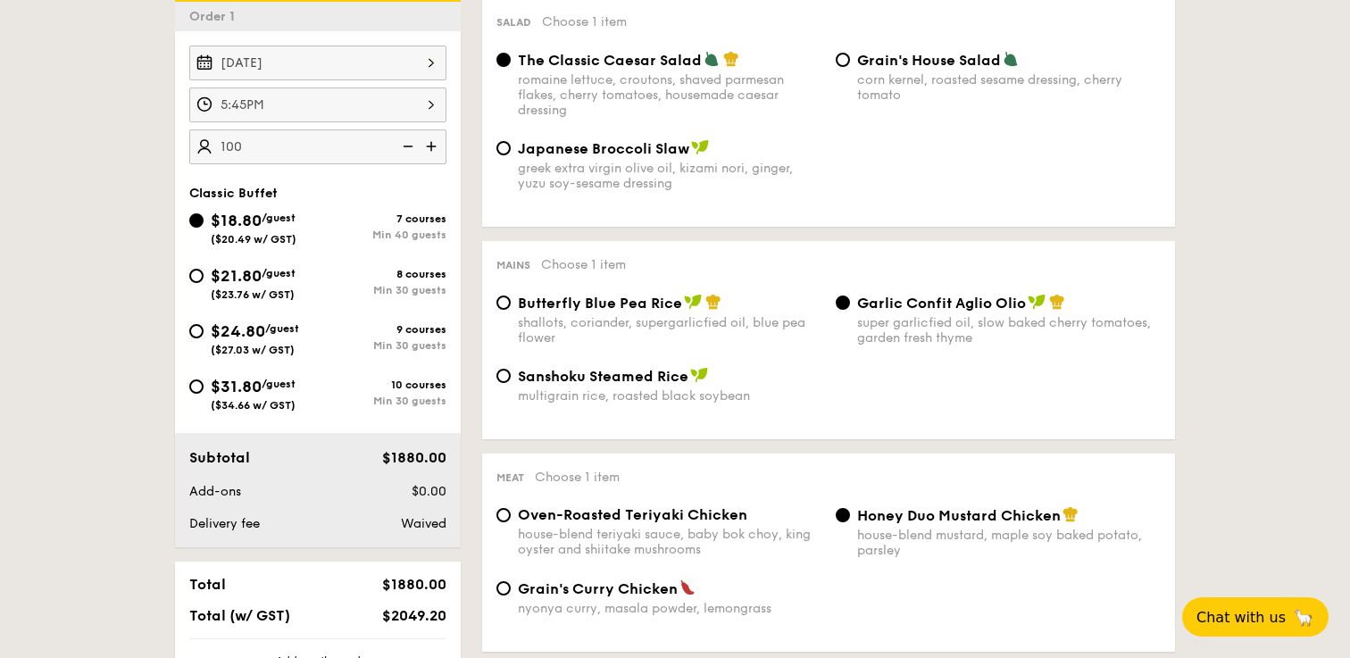
click at [266, 290] on span "($23.76 w/ GST)" at bounding box center [253, 294] width 84 height 13
click at [204, 283] on input "$21.80 /guest ($23.76 w/ GST) 8 courses Min 30 guests" at bounding box center [196, 276] width 14 height 14
radio input "true"
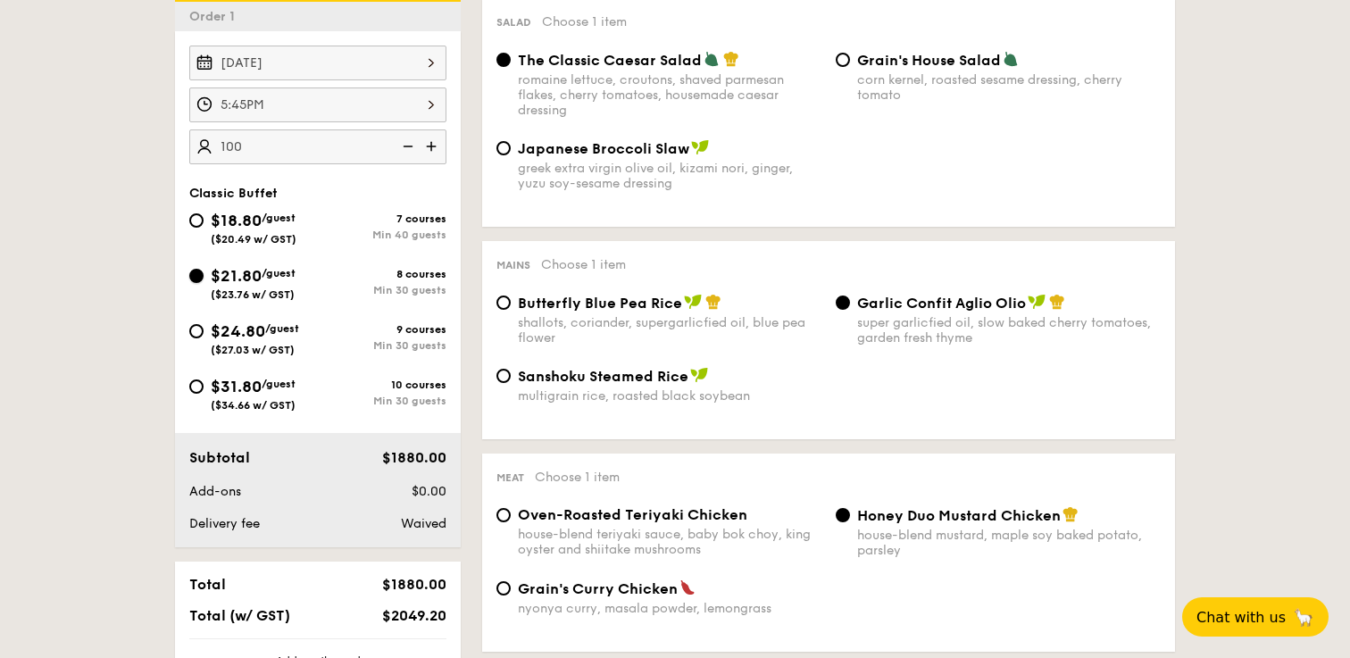
radio input "true"
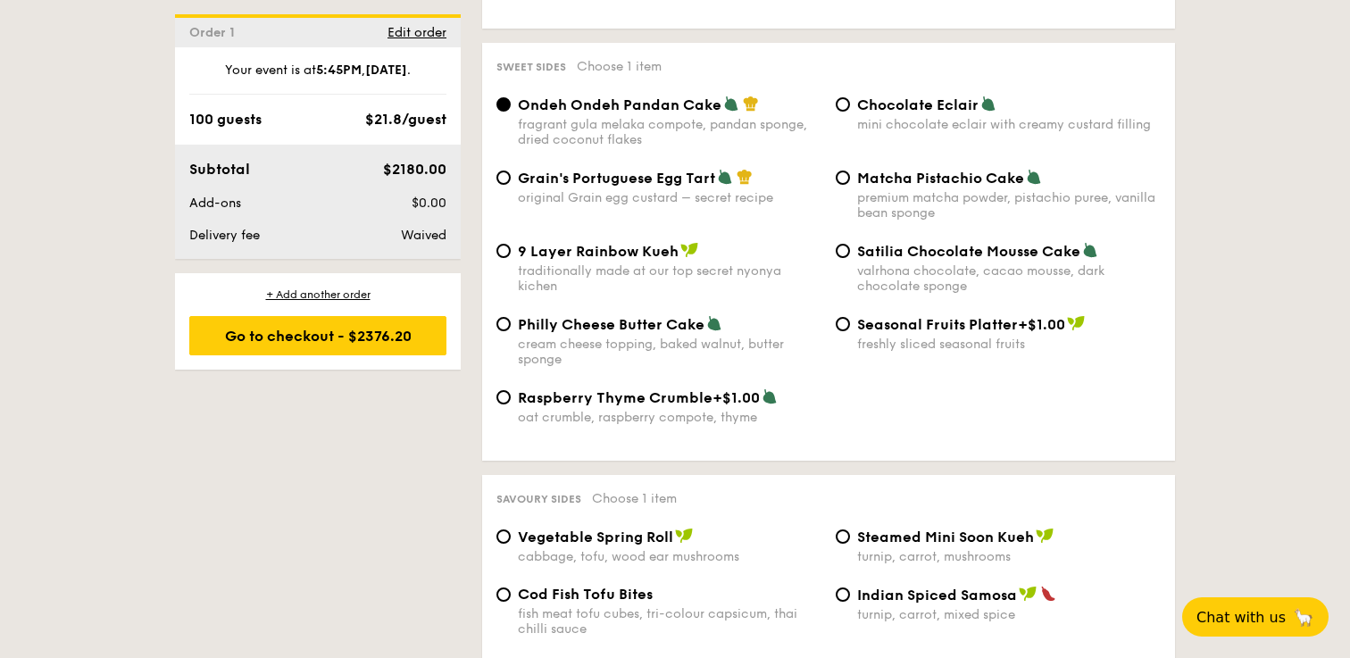
scroll to position [2636, 0]
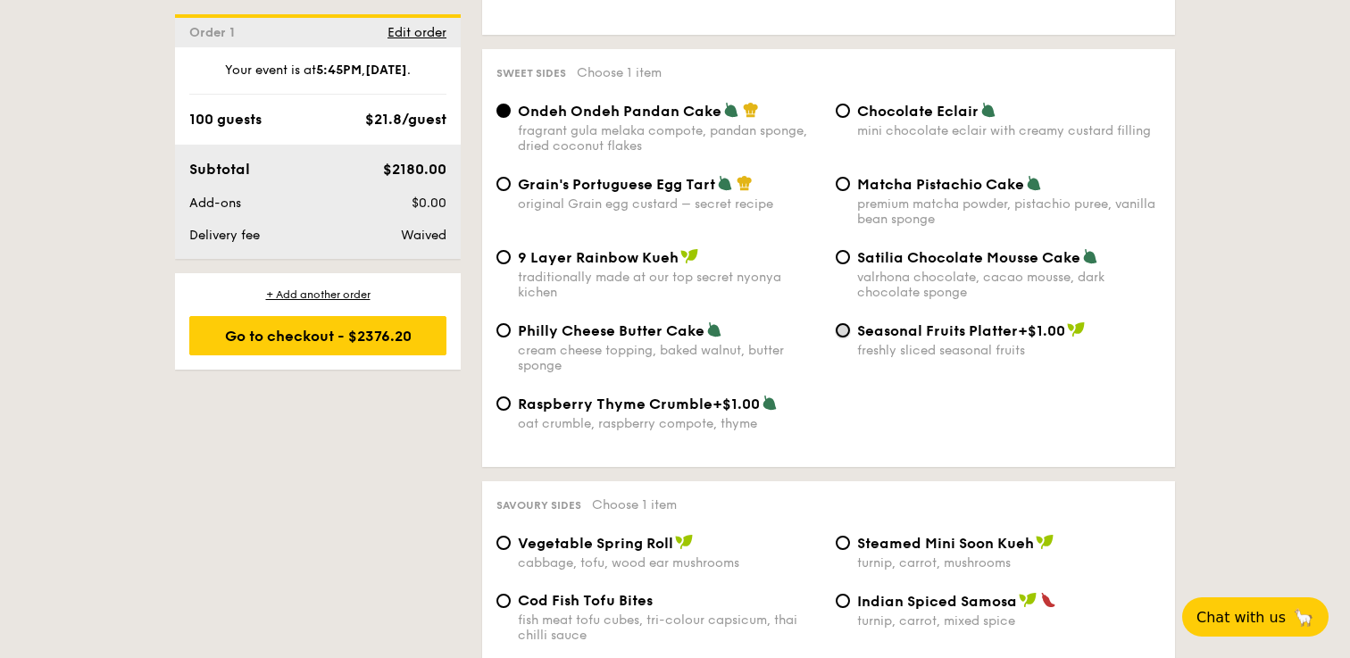
click at [848, 338] on input "Seasonal Fruits Platter +$1.00 freshly sliced seasonal fruits" at bounding box center [843, 330] width 14 height 14
radio input "true"
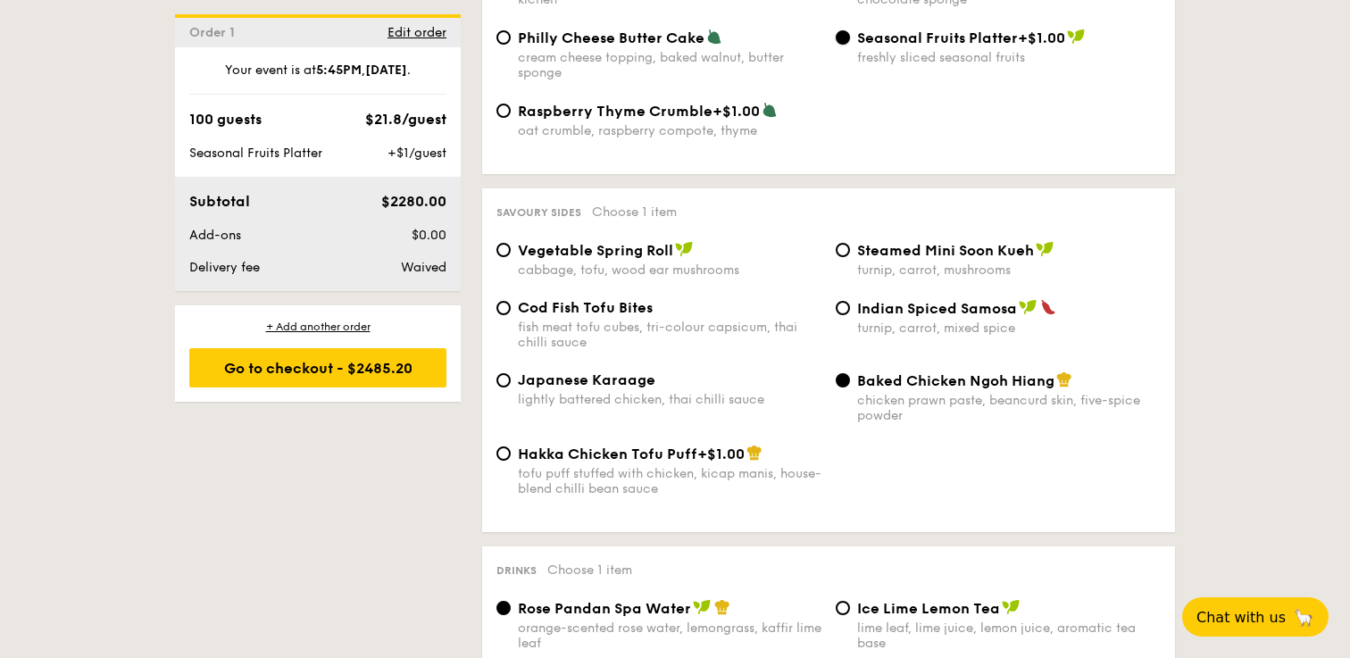
scroll to position [2930, 0]
click at [511, 337] on div "Cod Fish Tofu Bites fish meat tofu cubes, tri-colour capsicum, thai chilli sauce" at bounding box center [658, 323] width 339 height 51
click at [504, 314] on input "Cod Fish Tofu Bites fish meat tofu cubes, tri-colour capsicum, thai chilli sauce" at bounding box center [504, 307] width 14 height 14
radio input "true"
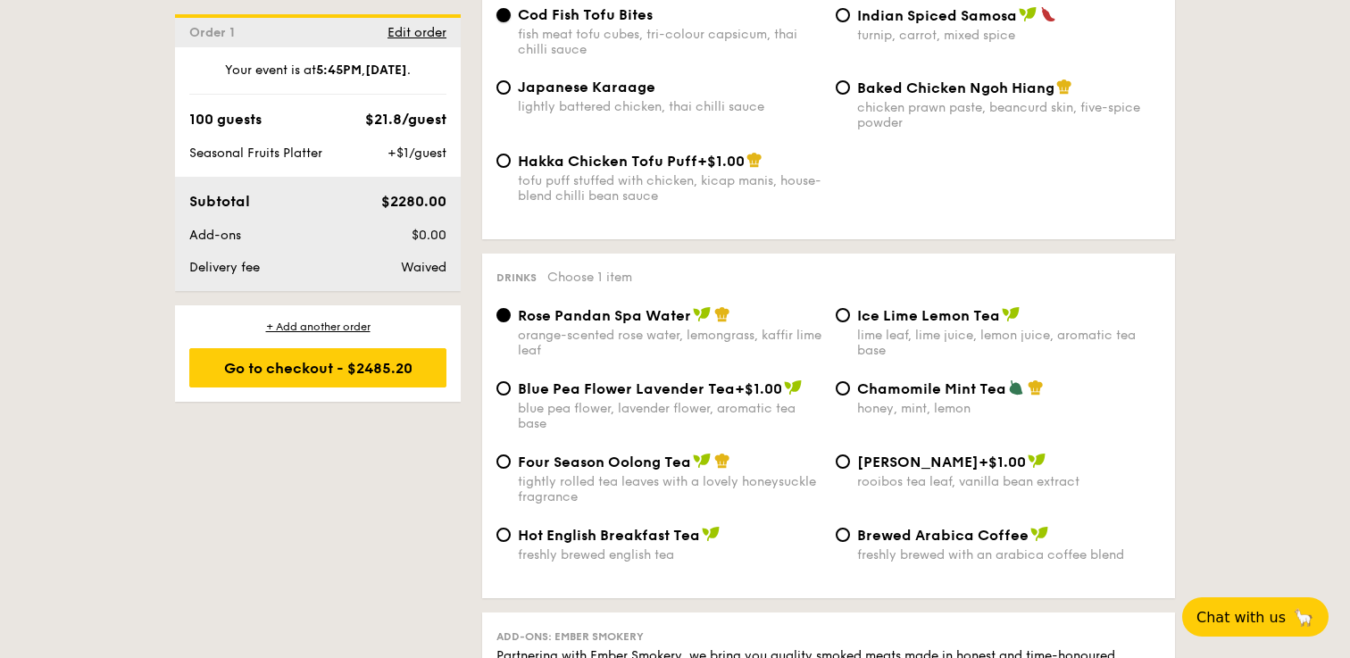
scroll to position [3246, 0]
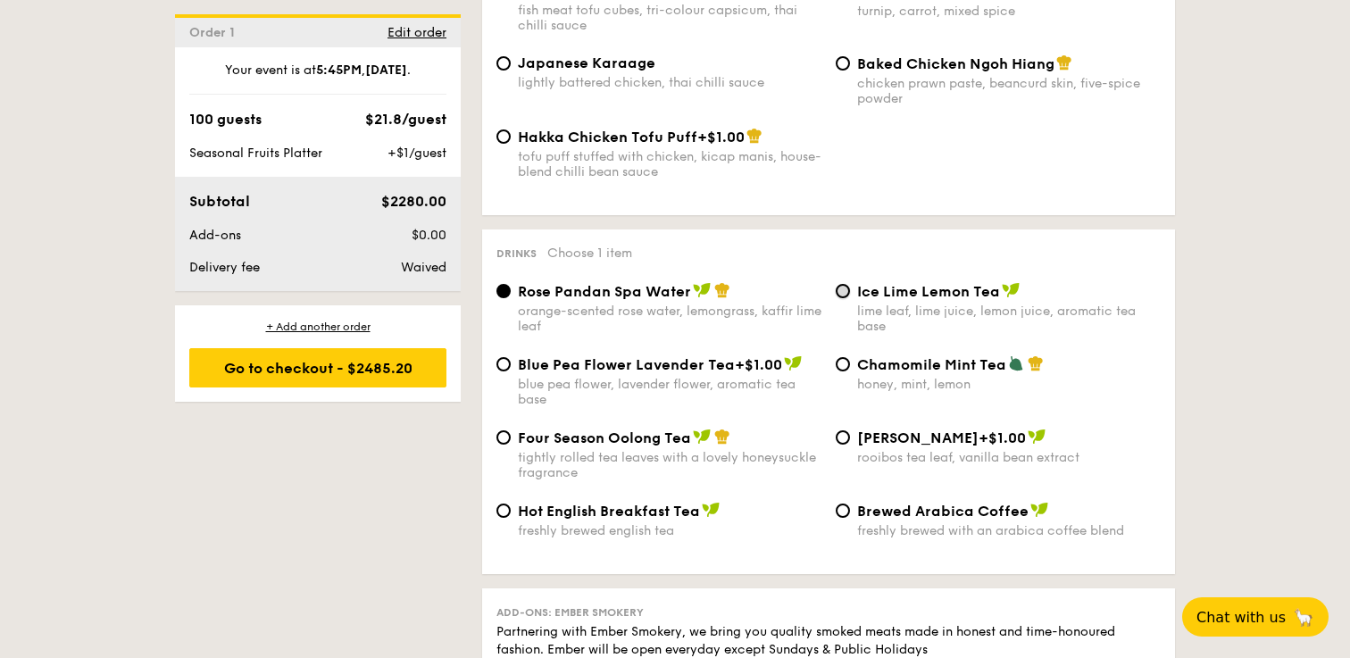
click at [845, 298] on input "Ice Lime Lemon Tea lime leaf, lime juice, lemon juice, aromatic tea base" at bounding box center [843, 291] width 14 height 14
radio input "true"
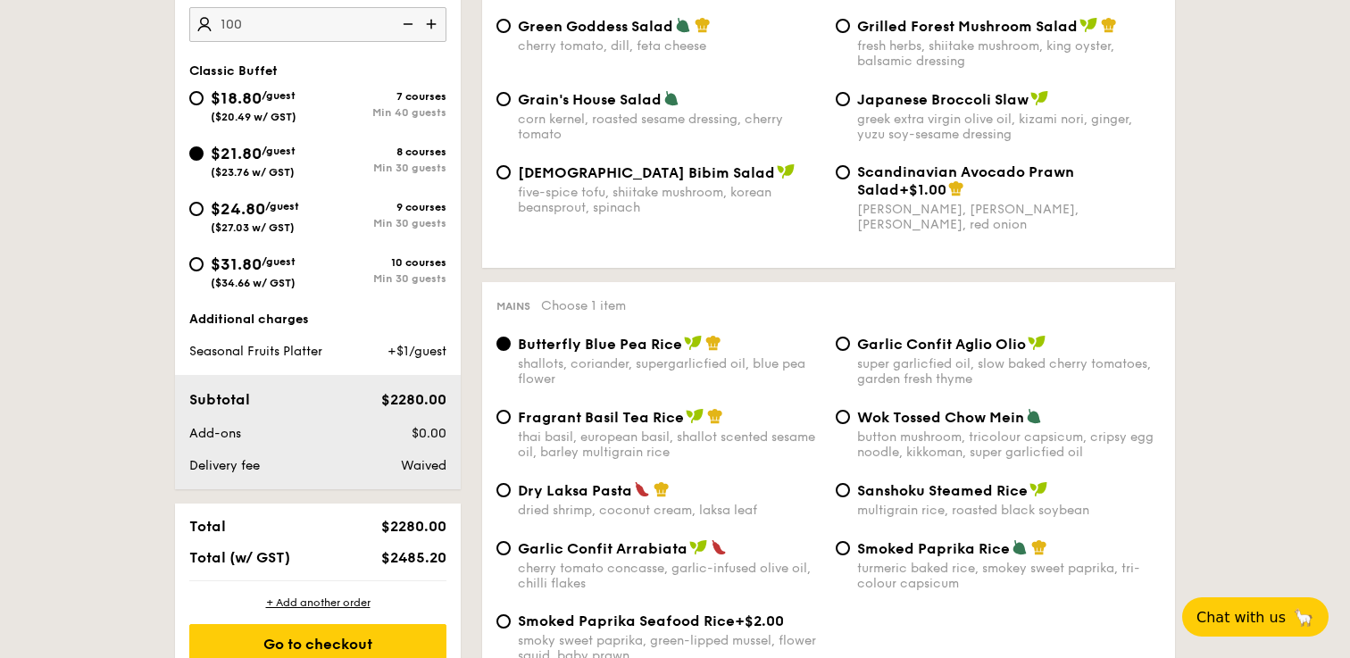
scroll to position [821, 0]
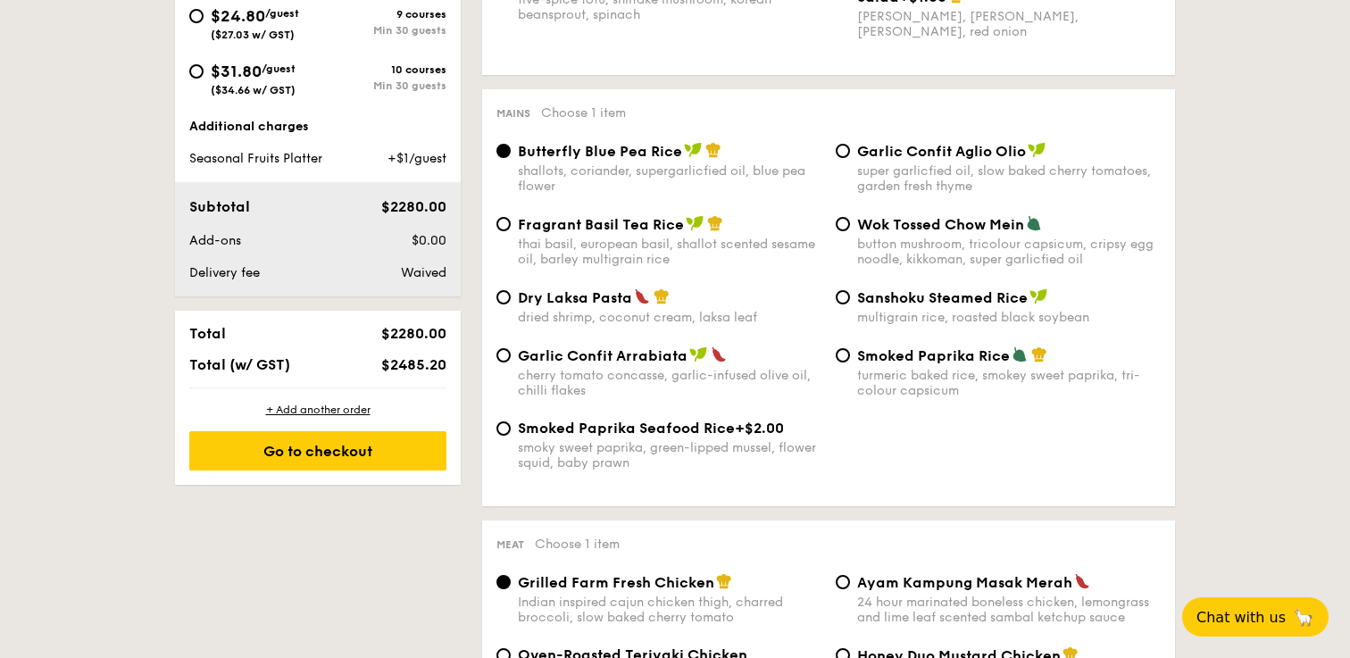
click at [538, 288] on div "Fragrant Basil Tea Rice thai basil, european basil, shallot scented sesame oil,…" at bounding box center [828, 251] width 679 height 73
click at [515, 300] on div "Dry Laksa Pasta dried shrimp, coconut cream, laksa leaf" at bounding box center [658, 306] width 339 height 37
click at [509, 300] on input "Dry Laksa Pasta dried shrimp, coconut cream, laksa leaf" at bounding box center [504, 297] width 14 height 14
radio input "true"
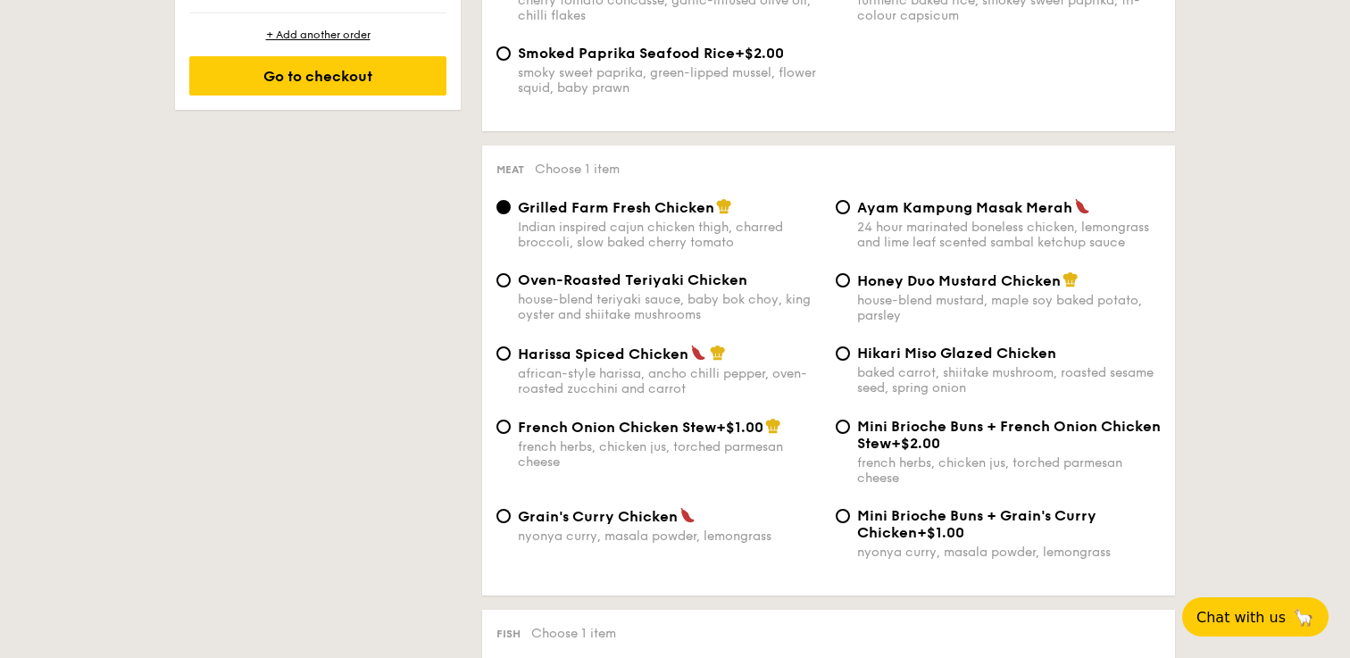
scroll to position [1200, 0]
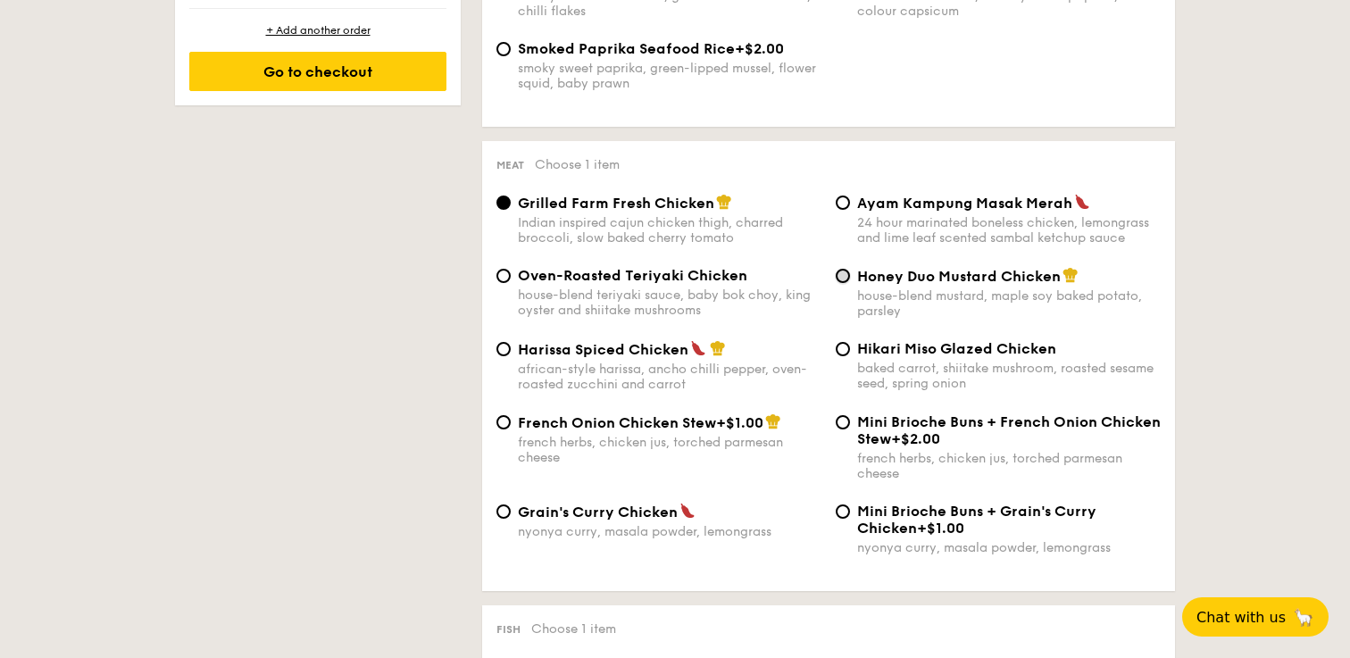
click at [844, 283] on input "Honey Duo Mustard Chicken house-blend mustard, maple soy baked potato, parsley" at bounding box center [843, 276] width 14 height 14
radio input "true"
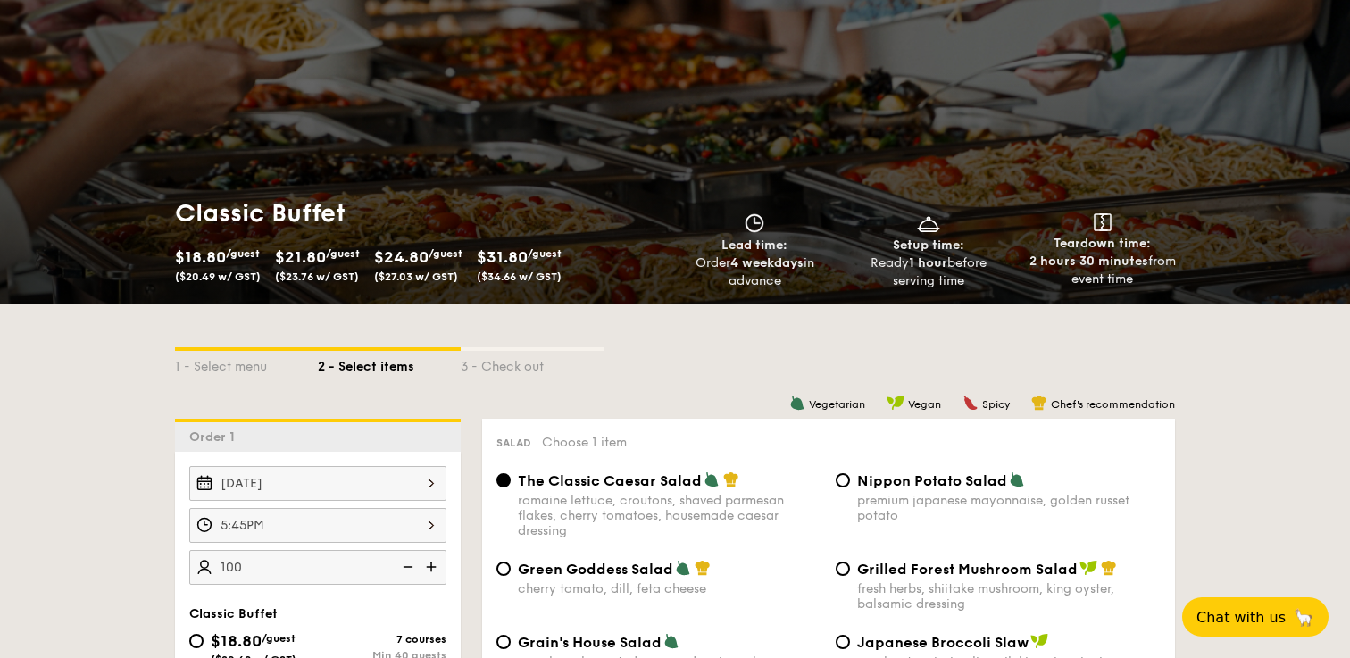
scroll to position [0, 0]
